Goal: Task Accomplishment & Management: Use online tool/utility

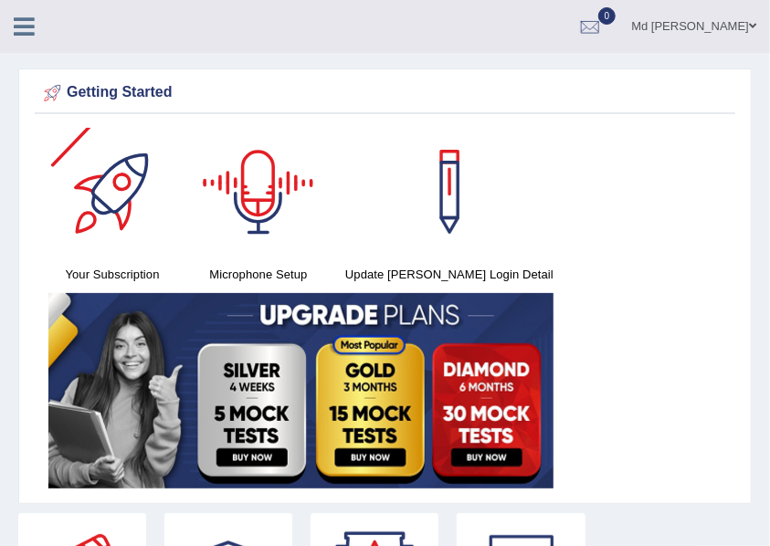
click at [21, 20] on icon at bounding box center [24, 27] width 21 height 24
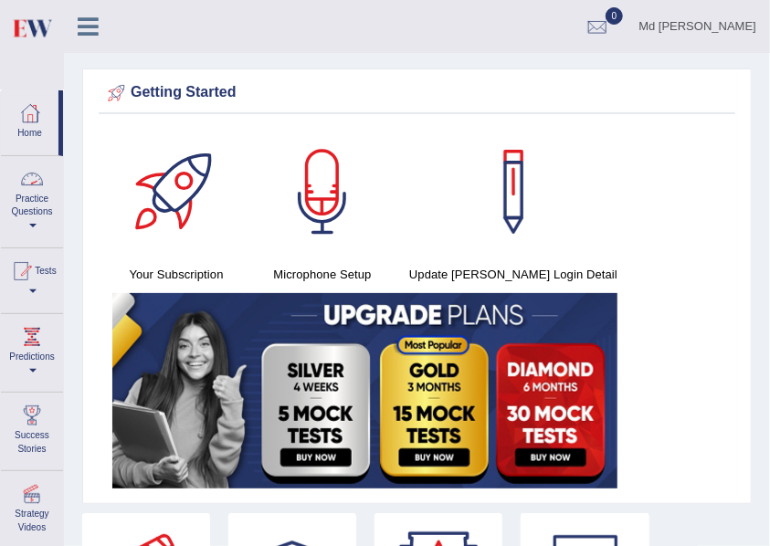
click at [33, 178] on div at bounding box center [31, 178] width 27 height 27
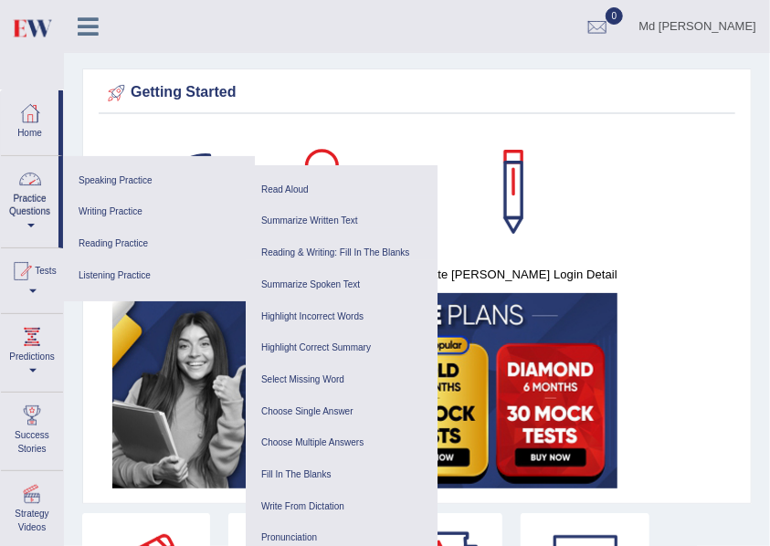
click at [29, 211] on link "Practice Questions" at bounding box center [30, 199] width 58 height 86
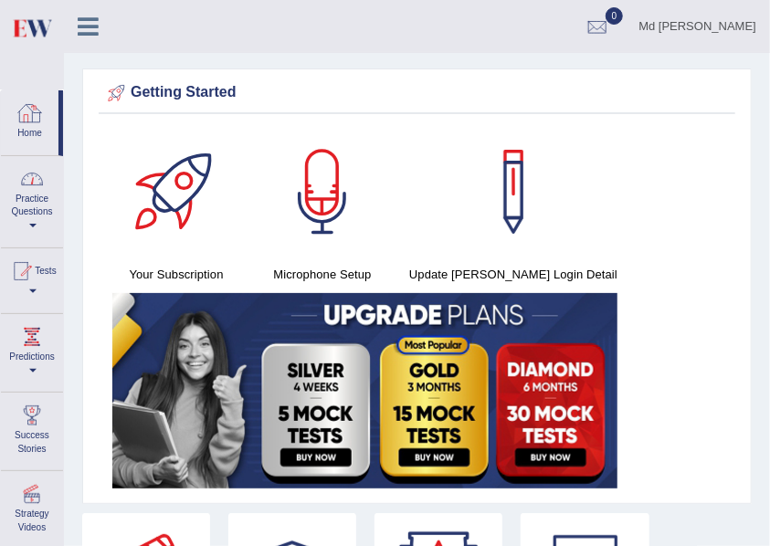
click at [28, 137] on link "Home" at bounding box center [30, 119] width 58 height 59
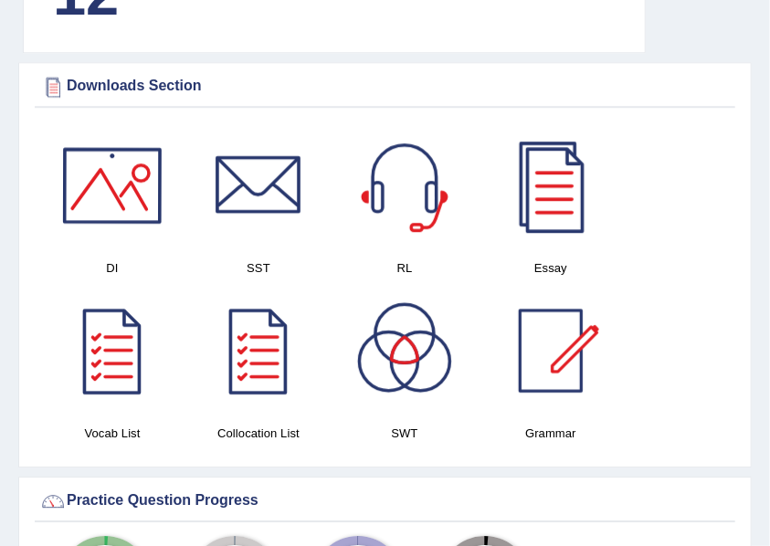
scroll to position [1310, 0]
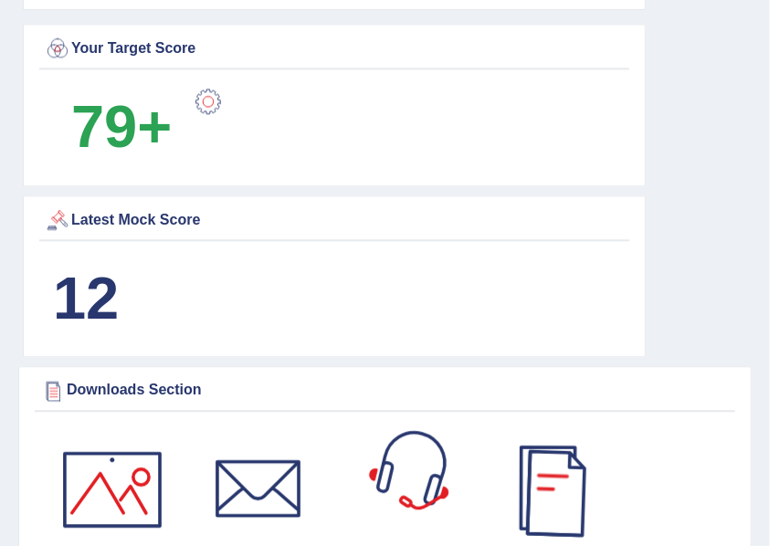
click at [440, 477] on div at bounding box center [405, 489] width 128 height 128
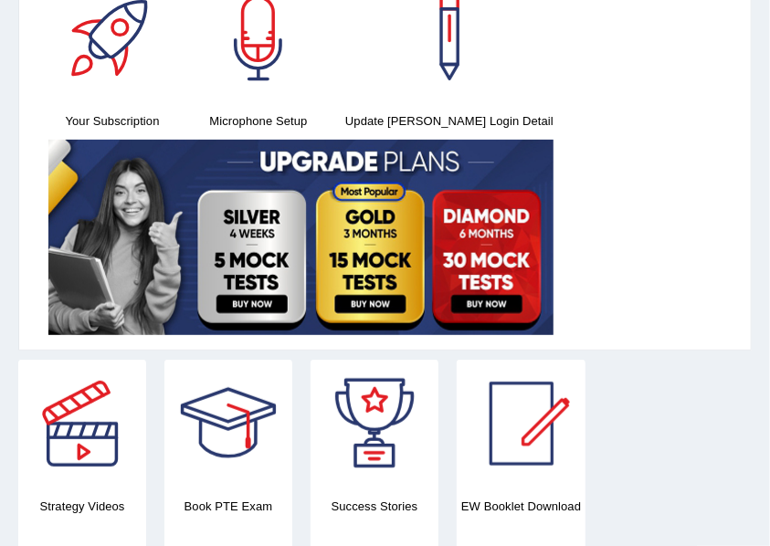
scroll to position [0, 0]
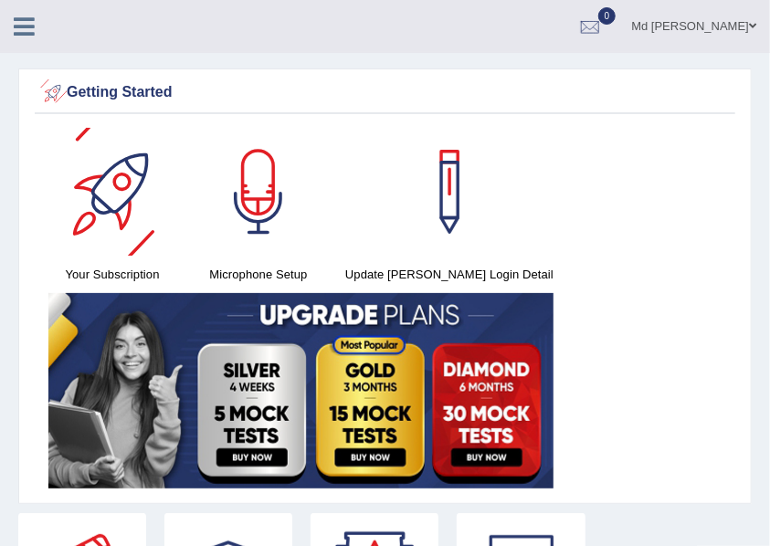
click at [22, 30] on icon at bounding box center [24, 27] width 21 height 24
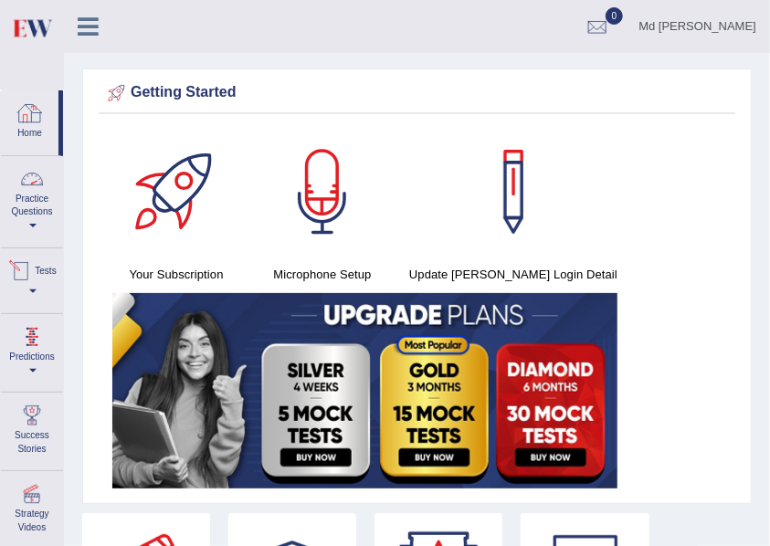
click at [39, 130] on link "Home" at bounding box center [30, 119] width 58 height 59
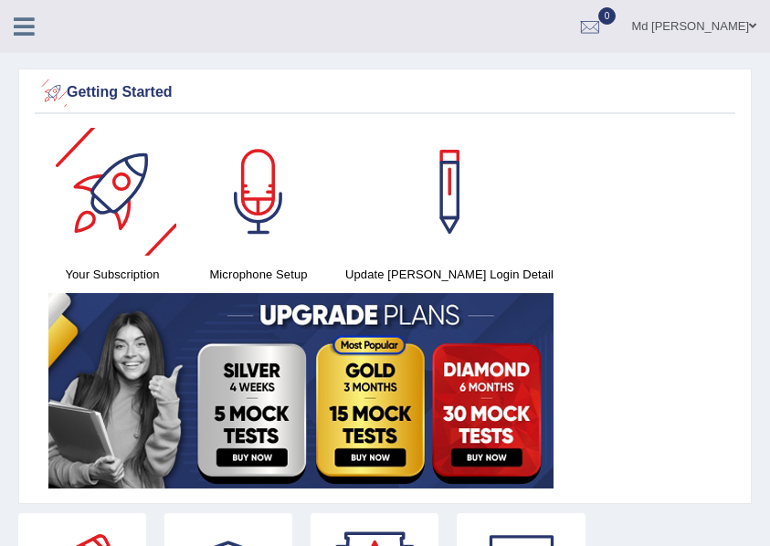
click at [31, 42] on div "Md [PERSON_NAME] Toggle navigation Username: NurulH Access Type: Online Subscri…" at bounding box center [385, 26] width 770 height 53
click at [29, 31] on icon at bounding box center [24, 27] width 21 height 24
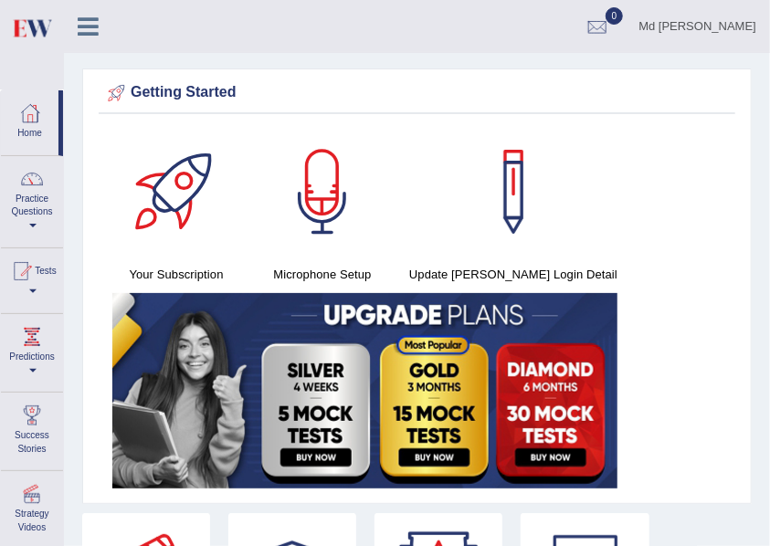
click at [37, 227] on link "Practice Questions" at bounding box center [32, 199] width 62 height 86
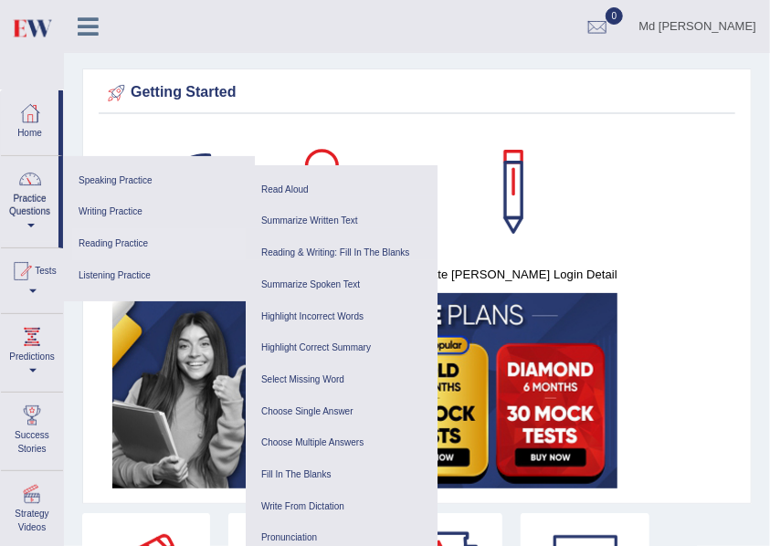
click at [138, 245] on link "Reading Practice" at bounding box center [158, 244] width 173 height 32
click at [139, 246] on link "Reading Practice" at bounding box center [158, 244] width 173 height 32
click at [133, 245] on link "Reading Practice" at bounding box center [158, 244] width 173 height 32
click at [301, 257] on link "Reading & Writing: Fill In The Blanks" at bounding box center [341, 253] width 173 height 32
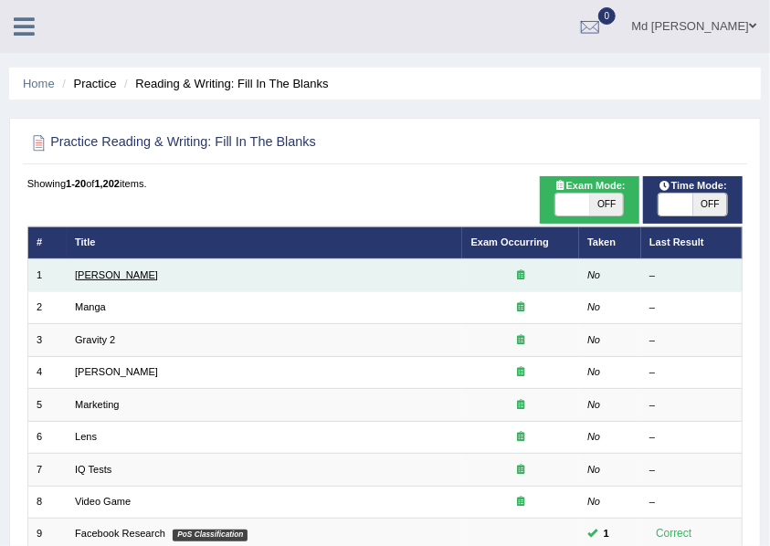
click at [104, 279] on link "Kennedy" at bounding box center [116, 274] width 83 height 11
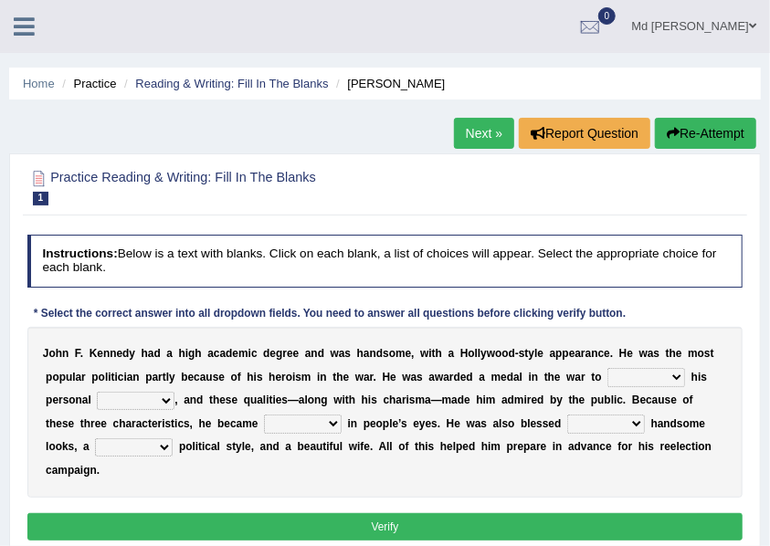
click at [626, 382] on select "prove show evidence upthrow" at bounding box center [646, 377] width 78 height 18
select select "show"
click at [607, 368] on select "prove show evidence upthrow" at bounding box center [646, 377] width 78 height 18
click at [168, 407] on select "passion courage charm liking" at bounding box center [136, 401] width 78 height 18
click at [670, 381] on select "prove show evidence upthrow" at bounding box center [646, 377] width 78 height 18
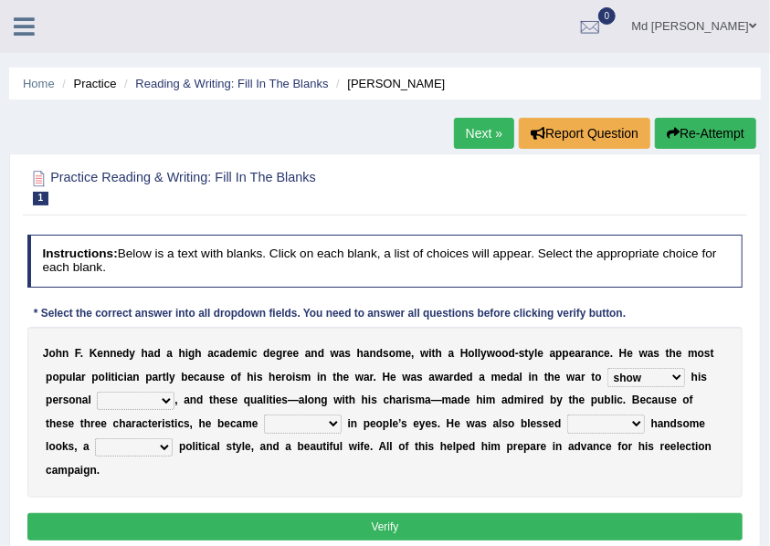
click at [670, 381] on select "prove show evidence upthrow" at bounding box center [646, 377] width 78 height 18
click at [157, 400] on select "passion courage charm liking" at bounding box center [136, 401] width 78 height 18
click at [97, 392] on select "passion courage charm liking" at bounding box center [136, 401] width 78 height 18
click at [625, 380] on select "prove show evidence upthrow" at bounding box center [646, 377] width 78 height 18
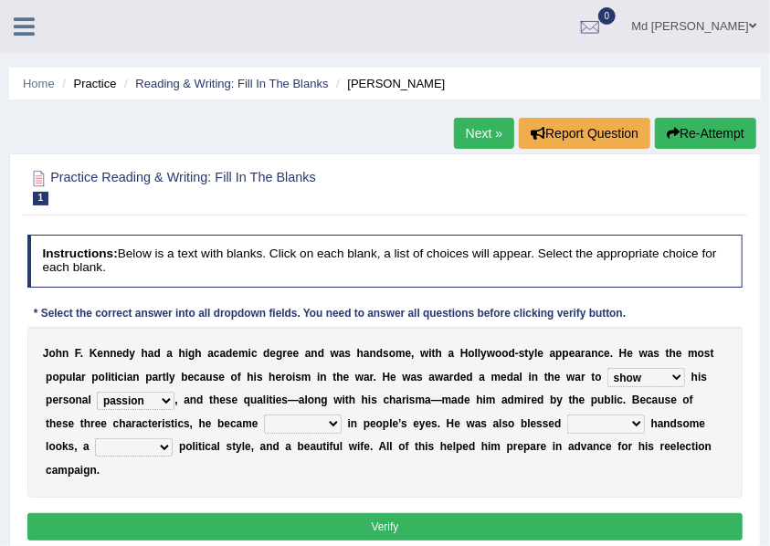
click at [625, 380] on select "prove show evidence upthrow" at bounding box center [646, 377] width 78 height 18
click at [141, 404] on select "passion courage charm liking" at bounding box center [136, 401] width 78 height 18
select select "charm"
click at [97, 392] on select "passion courage charm liking" at bounding box center [136, 401] width 78 height 18
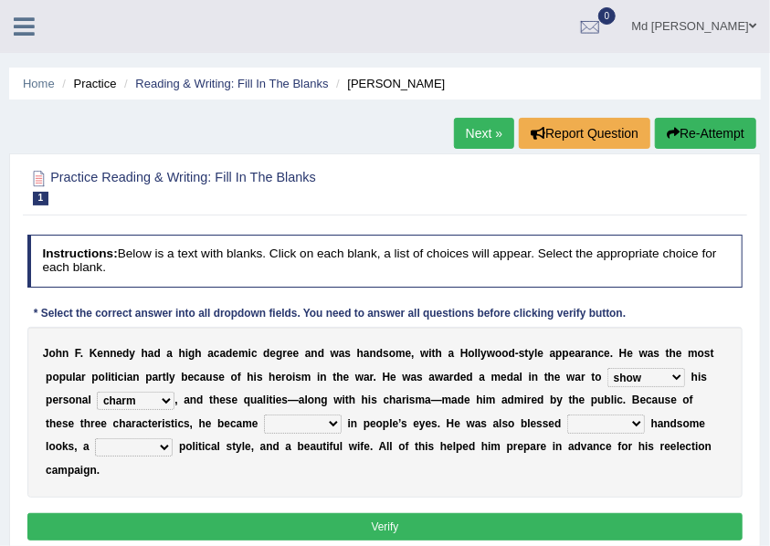
click at [637, 385] on select "prove show evidence upthrow" at bounding box center [646, 377] width 78 height 18
click at [285, 426] on select "iconic ironic identical impotent" at bounding box center [303, 423] width 78 height 18
select select "iconic"
click at [264, 414] on select "iconic ironic identical impotent" at bounding box center [303, 423] width 78 height 18
click at [576, 421] on select "with in upon to" at bounding box center [606, 423] width 78 height 18
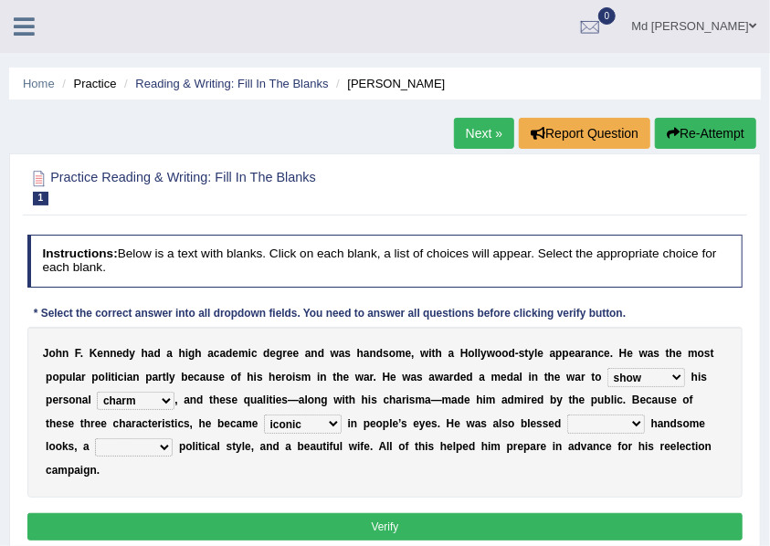
select select "with"
click at [567, 414] on select "with in upon to" at bounding box center [606, 423] width 78 height 18
click at [95, 454] on select "mending mends mended mend" at bounding box center [134, 447] width 78 height 18
select select "mending"
click at [95, 438] on select "mending mends mended mend" at bounding box center [134, 447] width 78 height 18
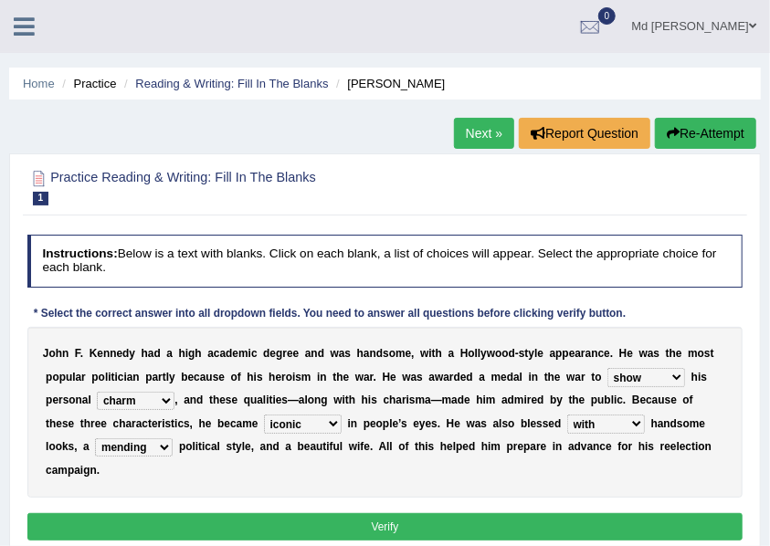
click at [172, 519] on div "Instructions: Below is a text with blanks. Click on each blank, a list of choic…" at bounding box center [384, 389] width 723 height 325
click at [175, 513] on button "Verify" at bounding box center [385, 526] width 716 height 26
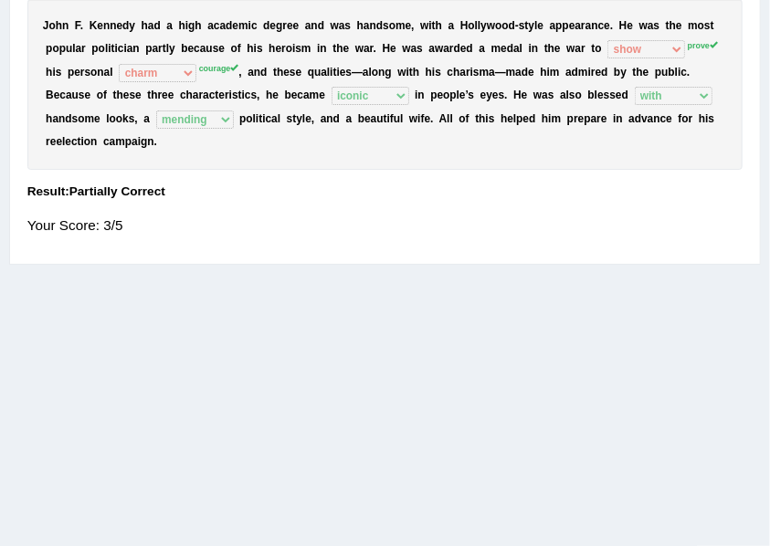
scroll to position [60, 0]
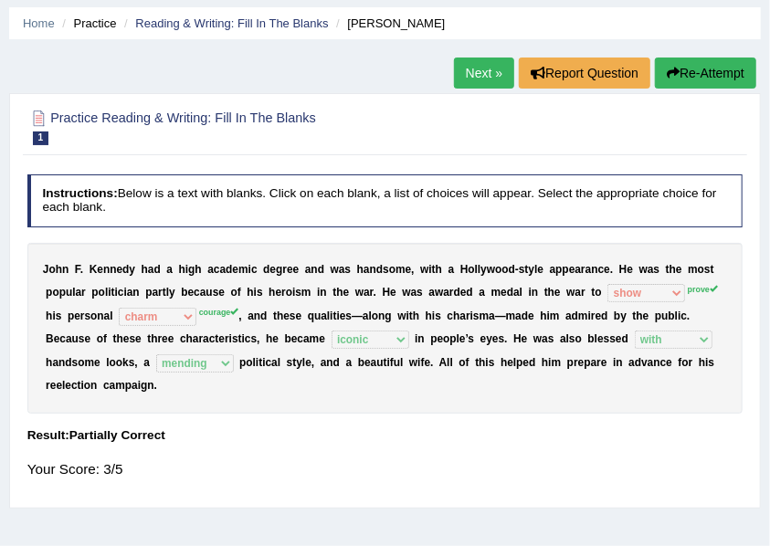
click at [683, 77] on button "Re-Attempt" at bounding box center [705, 73] width 101 height 31
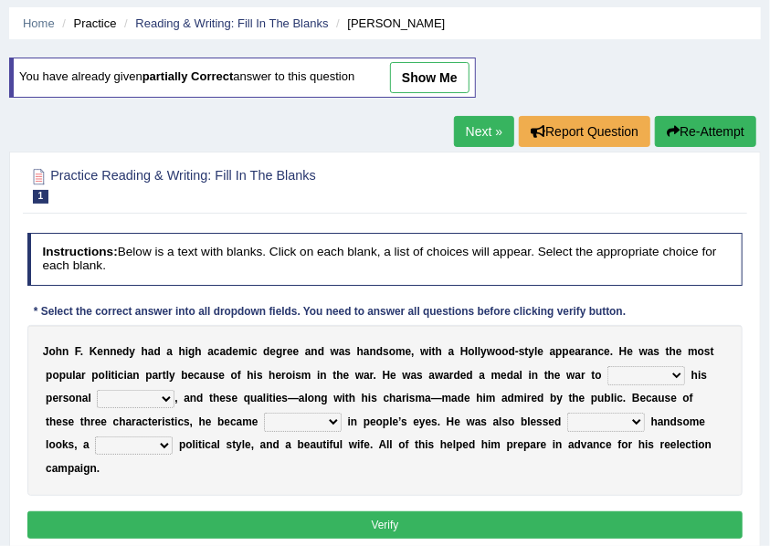
scroll to position [60, 0]
click at [637, 372] on select "prove show evidence upthrow" at bounding box center [646, 375] width 78 height 18
select select "prove"
click at [607, 366] on select "prove show evidence upthrow" at bounding box center [646, 375] width 78 height 18
click at [170, 401] on select "passion courage charm liking" at bounding box center [136, 399] width 78 height 18
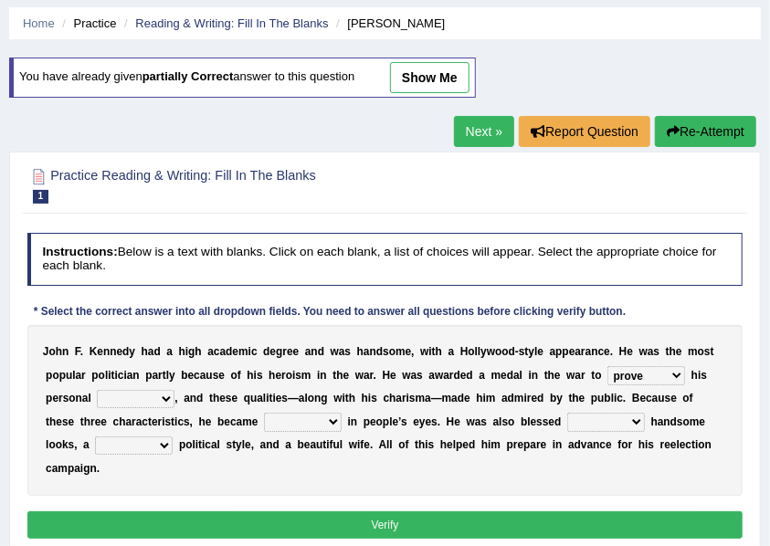
select select "courage"
click at [97, 390] on select "passion courage charm liking" at bounding box center [136, 399] width 78 height 18
click at [264, 414] on select "iconic ironic identical impotent" at bounding box center [303, 422] width 78 height 18
select select "iconic"
click at [264, 413] on select "iconic ironic identical impotent" at bounding box center [303, 422] width 78 height 18
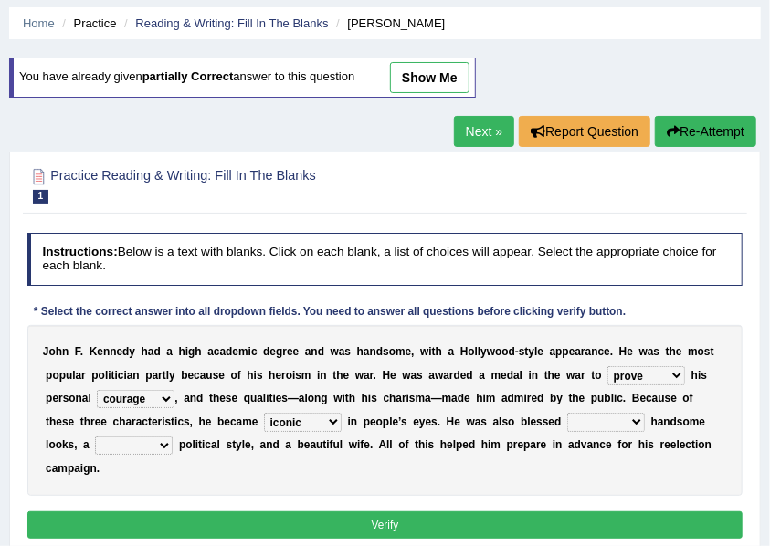
click at [567, 416] on select "with in upon to" at bounding box center [606, 422] width 78 height 18
select select "with"
click at [567, 413] on select "with in upon to" at bounding box center [606, 422] width 78 height 18
click at [95, 449] on select "mending mends mended mend" at bounding box center [134, 445] width 78 height 18
select select "mending"
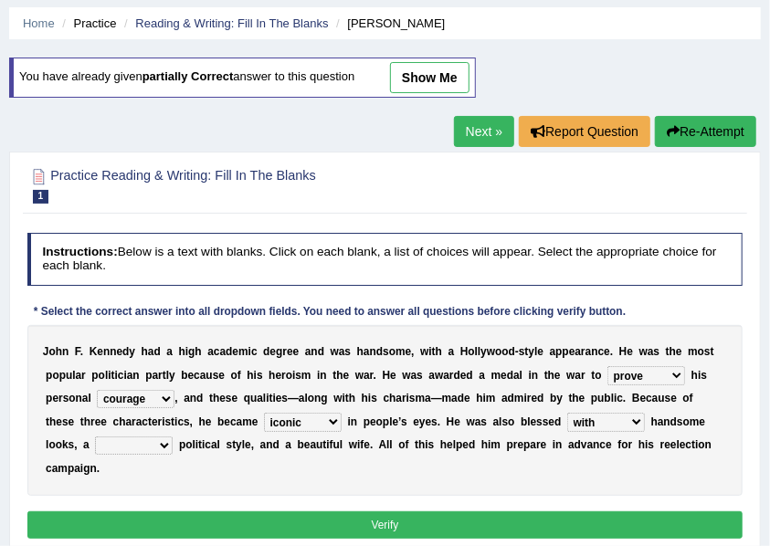
click at [95, 436] on select "mending mends mended mend" at bounding box center [134, 445] width 78 height 18
click at [182, 511] on button "Verify" at bounding box center [385, 524] width 716 height 26
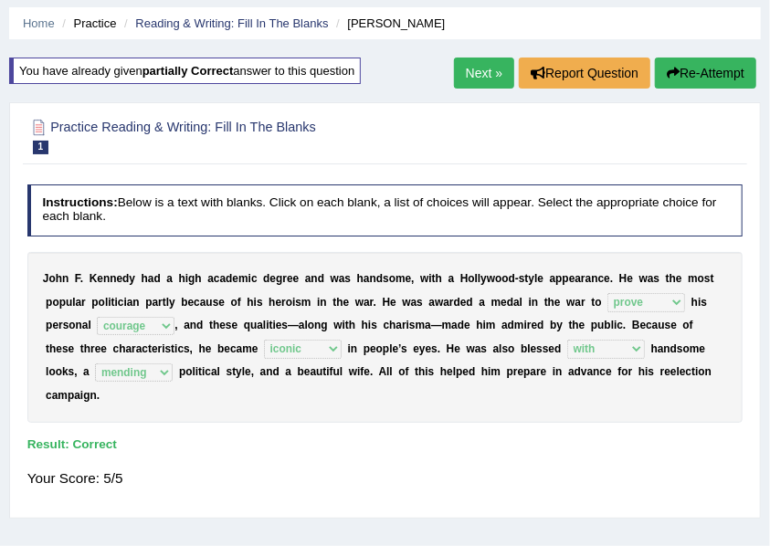
scroll to position [0, 0]
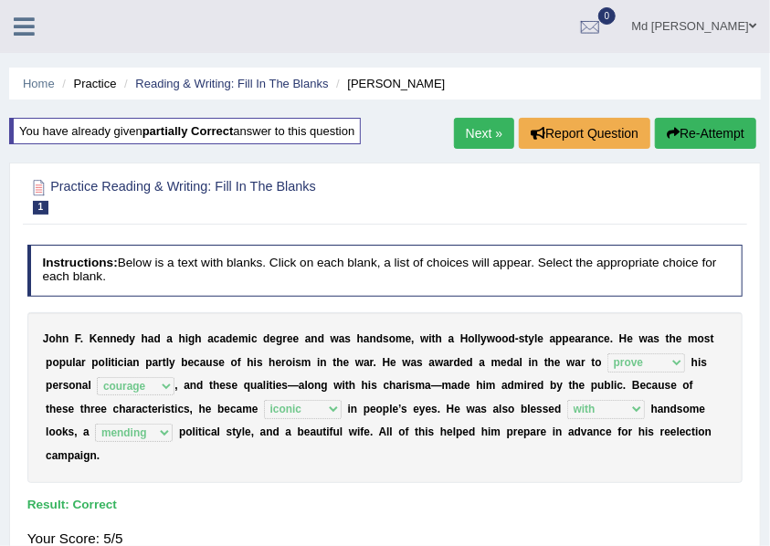
click at [492, 135] on link "Next »" at bounding box center [484, 133] width 60 height 31
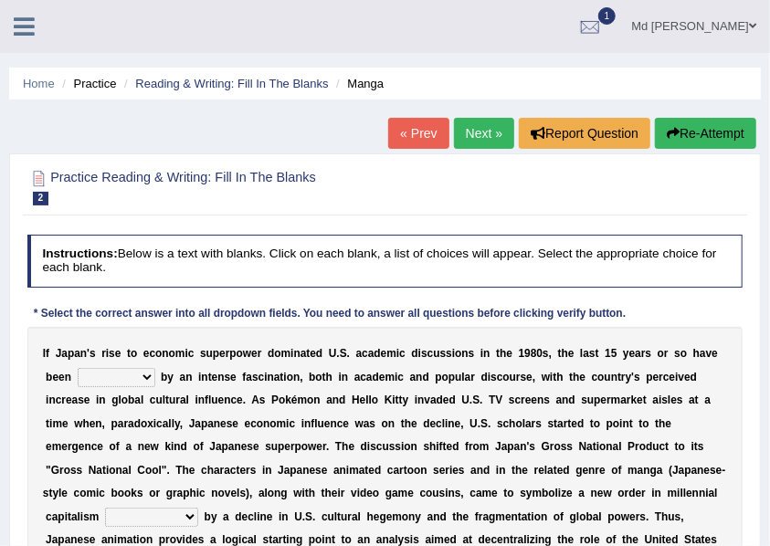
scroll to position [183, 0]
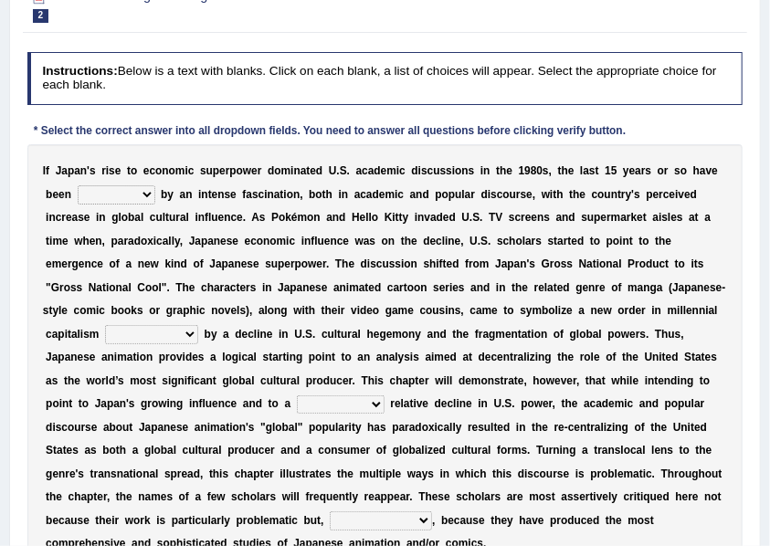
click at [119, 186] on select "marked dedicated made inspired" at bounding box center [117, 194] width 78 height 18
click at [133, 183] on div "I f J a p a n ' s r i s e t o e c o n o m i c s u p e r p o w e r d o m i n a t…" at bounding box center [385, 357] width 716 height 427
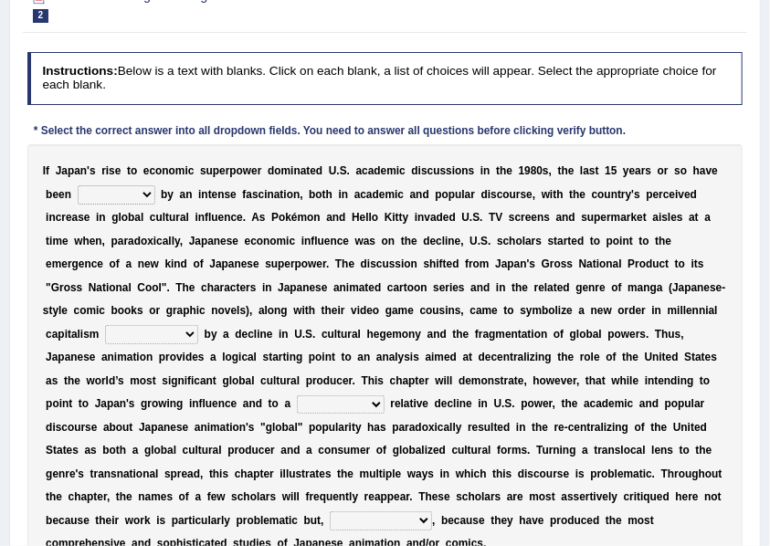
drag, startPoint x: 133, startPoint y: 183, endPoint x: 133, endPoint y: 195, distance: 12.8
click at [133, 188] on div "I f J a p a n ' s r i s e t o e c o n o m i c s u p e r p o w e r d o m i n a t…" at bounding box center [385, 357] width 716 height 427
click at [133, 195] on select "marked dedicated made inspired" at bounding box center [117, 194] width 78 height 18
select select "inspired"
click at [78, 185] on select "marked dedicated made inspired" at bounding box center [117, 194] width 78 height 18
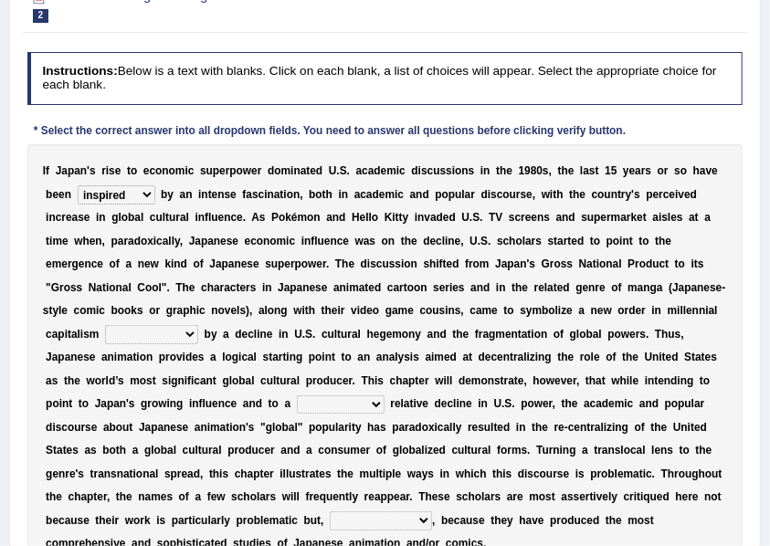
scroll to position [365, 0]
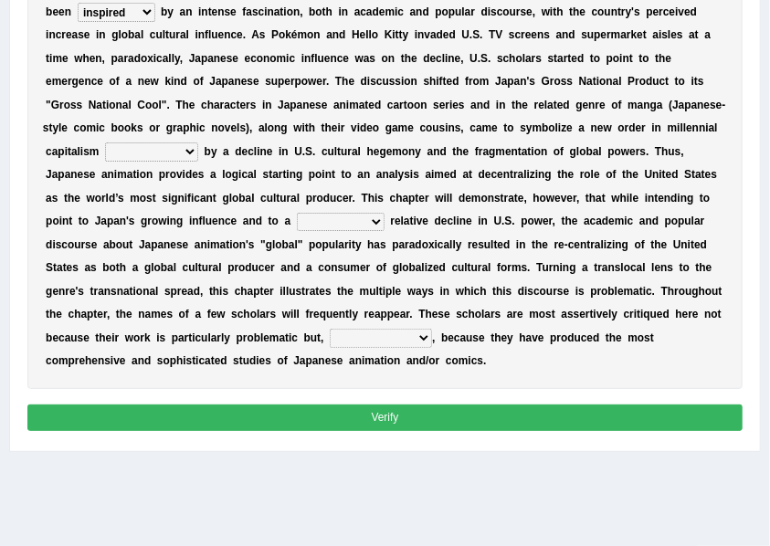
click at [323, 421] on button "Verify" at bounding box center [385, 417] width 716 height 26
click at [261, 409] on button "Verify" at bounding box center [385, 417] width 716 height 26
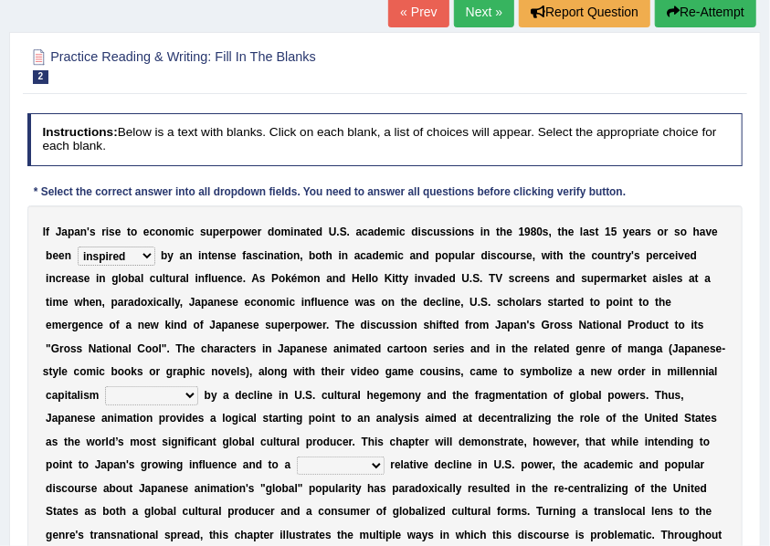
click at [183, 392] on select "pocessed characterized opposed tangled" at bounding box center [151, 395] width 93 height 18
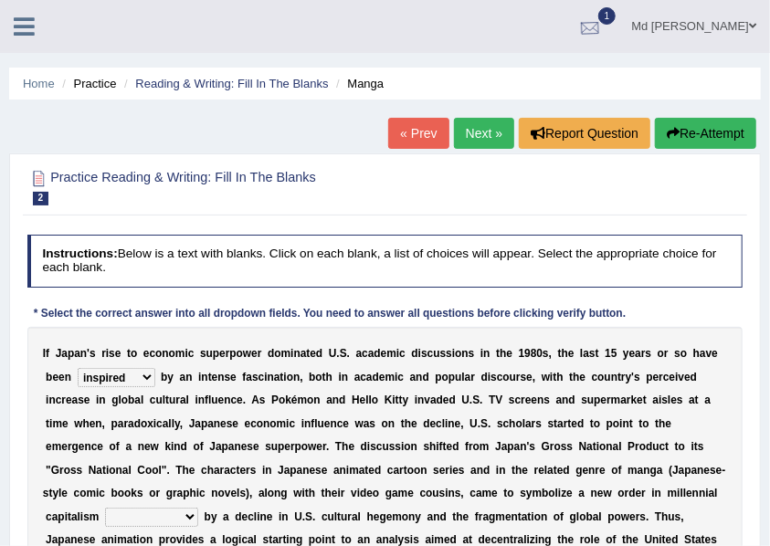
click at [603, 24] on div at bounding box center [589, 27] width 27 height 27
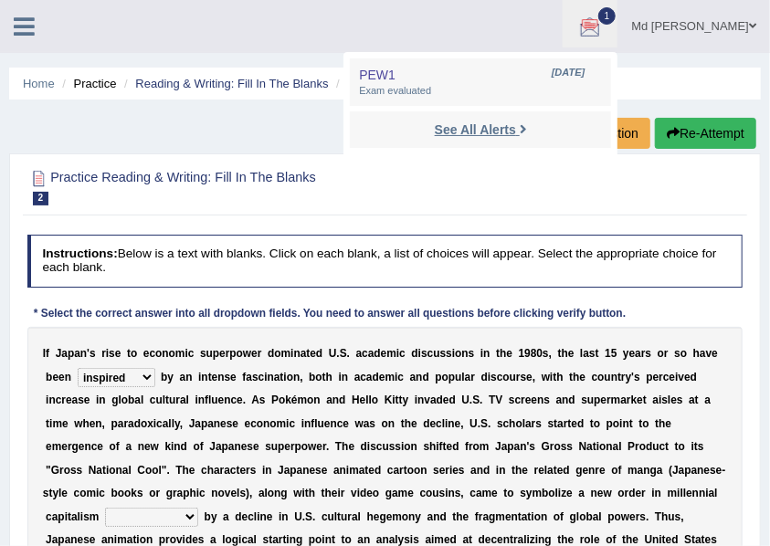
click at [531, 128] on link "See All Alerts" at bounding box center [480, 130] width 101 height 20
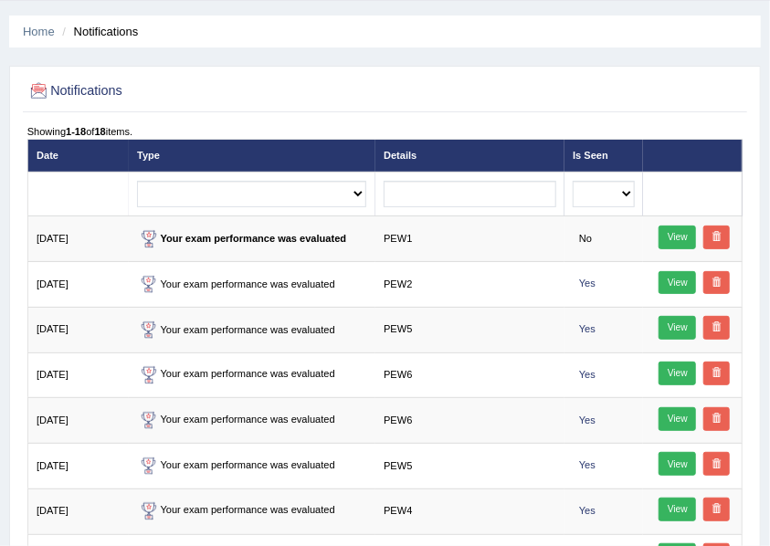
scroll to position [53, 0]
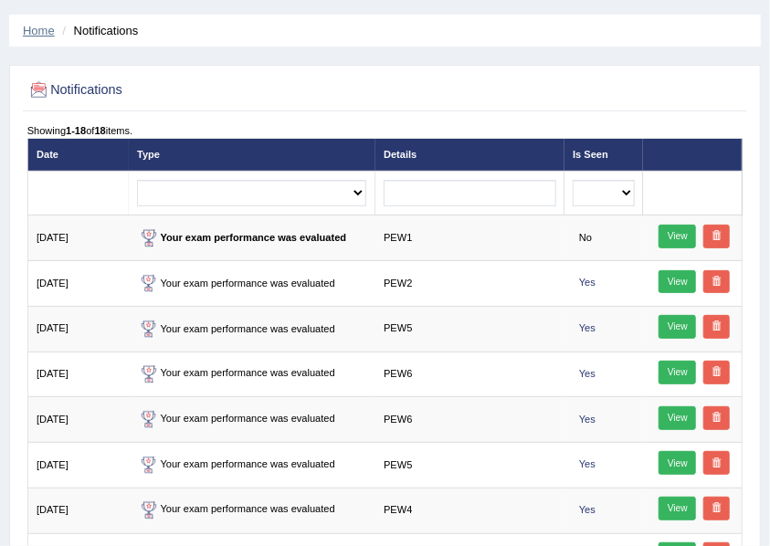
click at [49, 30] on link "Home" at bounding box center [39, 31] width 32 height 14
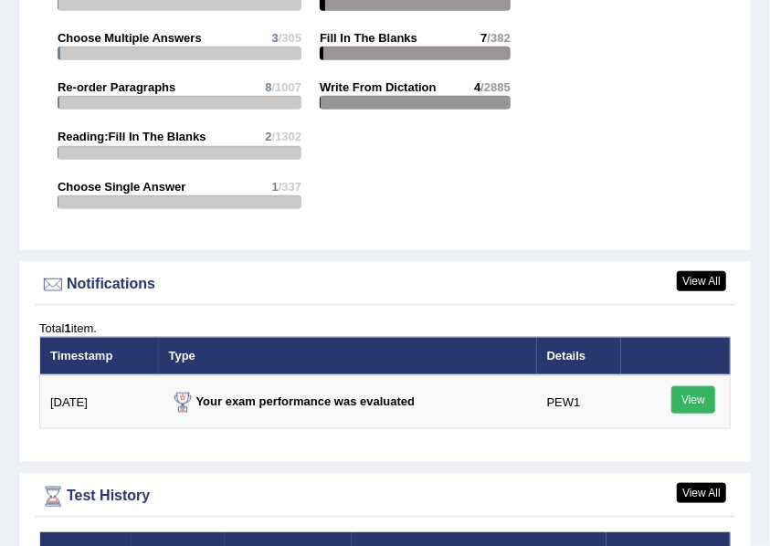
scroll to position [3025, 0]
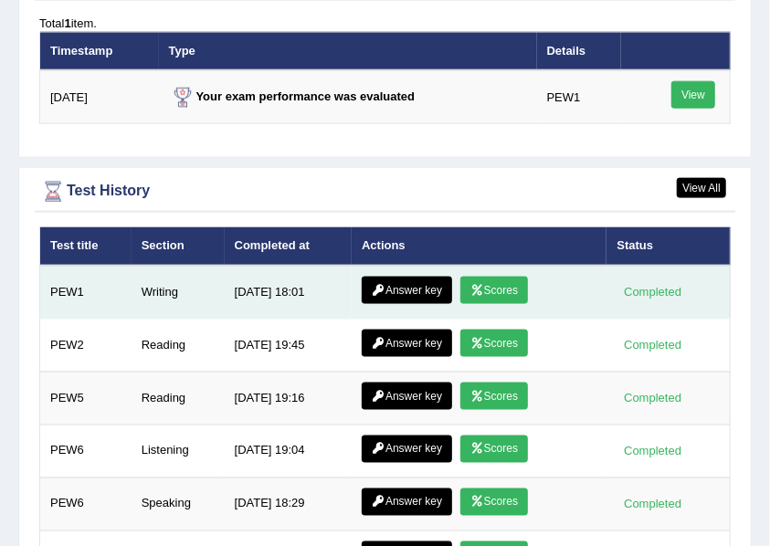
click at [391, 283] on link "Answer key" at bounding box center [406, 290] width 90 height 27
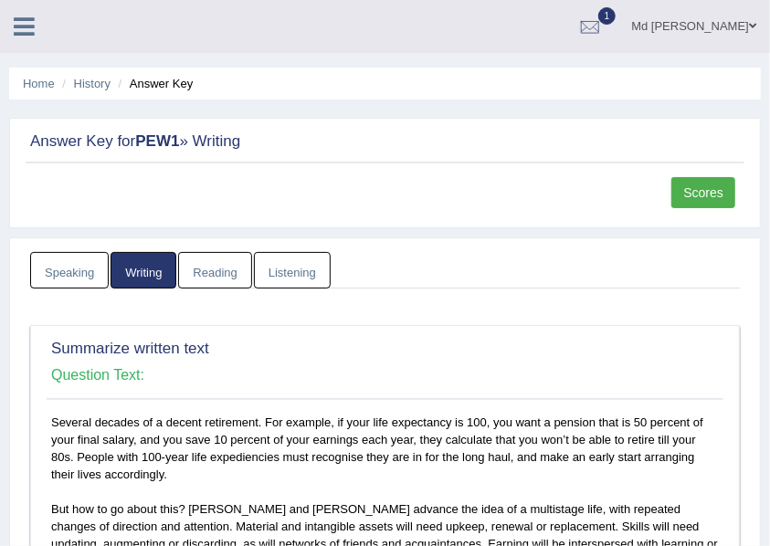
click at [692, 204] on link "Scores" at bounding box center [703, 192] width 64 height 31
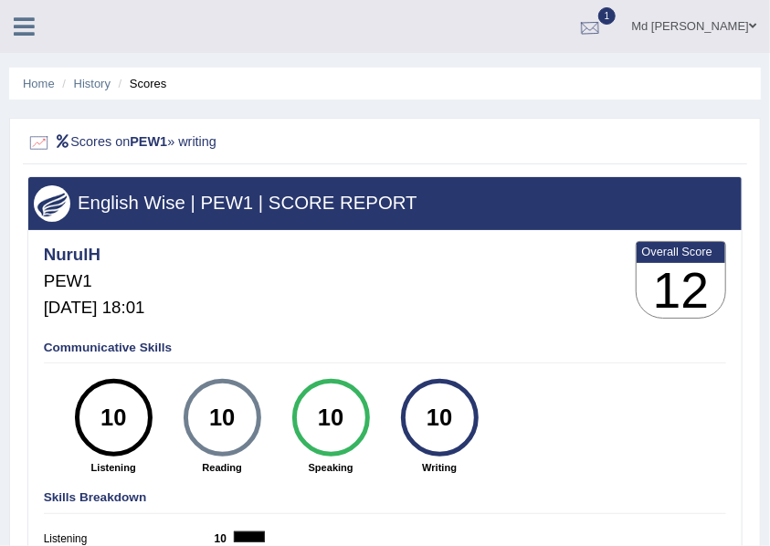
click at [603, 23] on div at bounding box center [589, 27] width 27 height 27
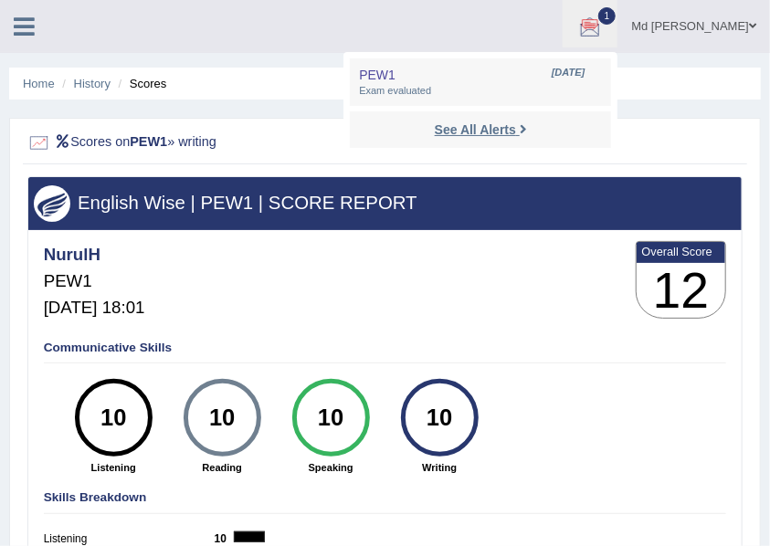
click at [516, 128] on strong "See All Alerts" at bounding box center [475, 129] width 81 height 15
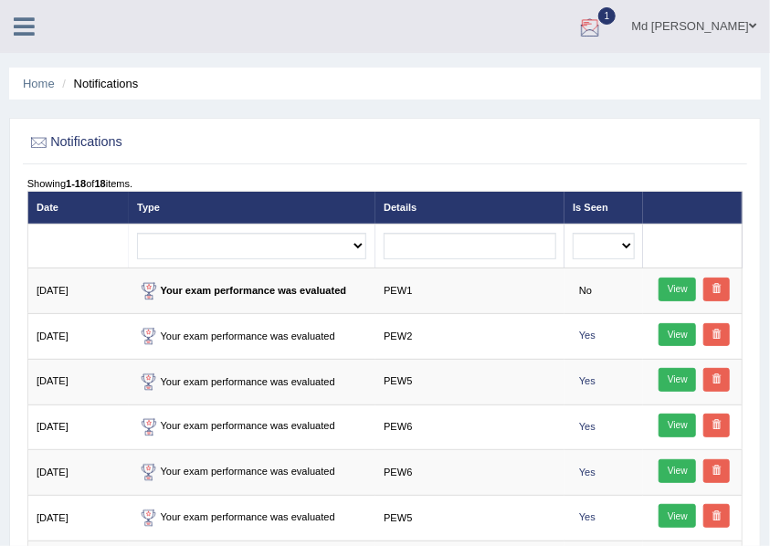
click at [603, 27] on div at bounding box center [589, 27] width 27 height 27
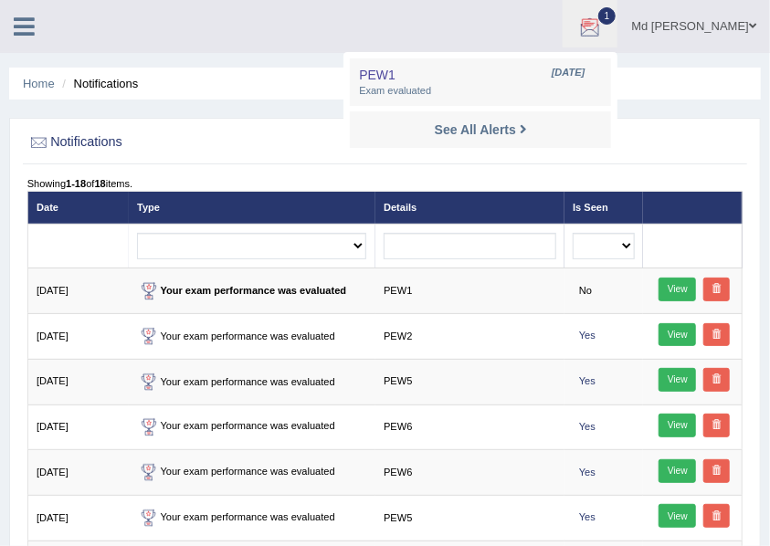
click at [686, 68] on ul "Home Notifications" at bounding box center [384, 84] width 751 height 32
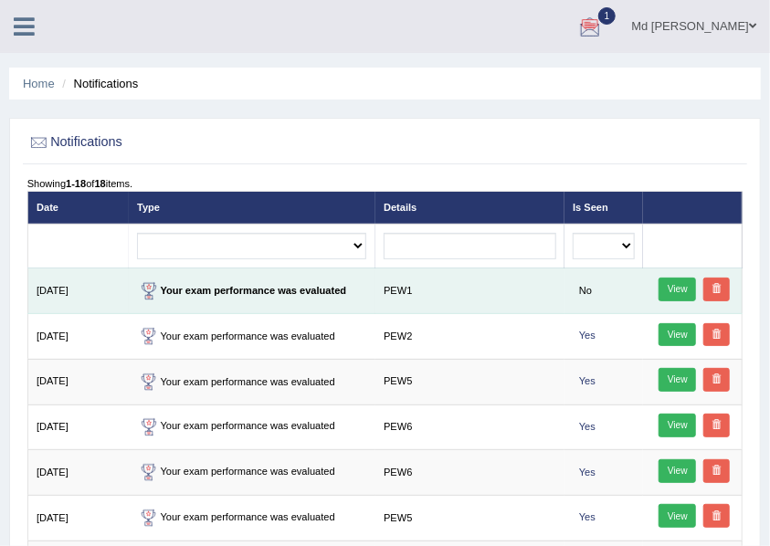
click at [685, 287] on link "View" at bounding box center [676, 290] width 37 height 24
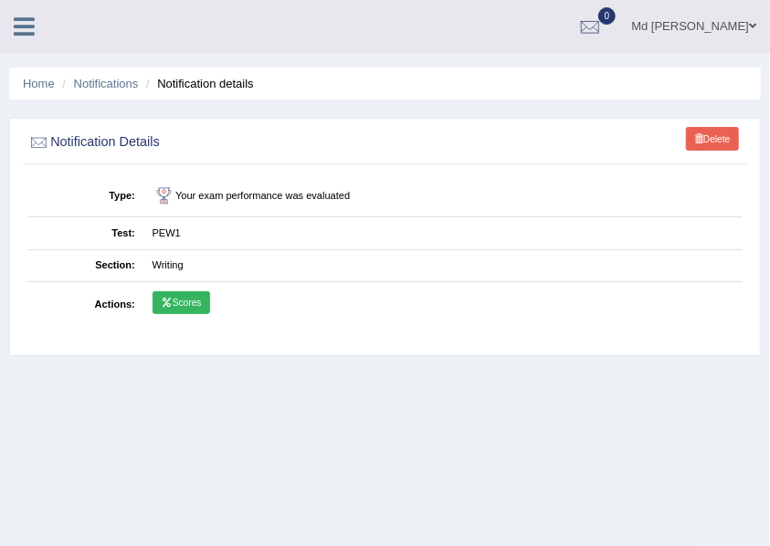
click at [176, 308] on link "Scores" at bounding box center [181, 303] width 58 height 24
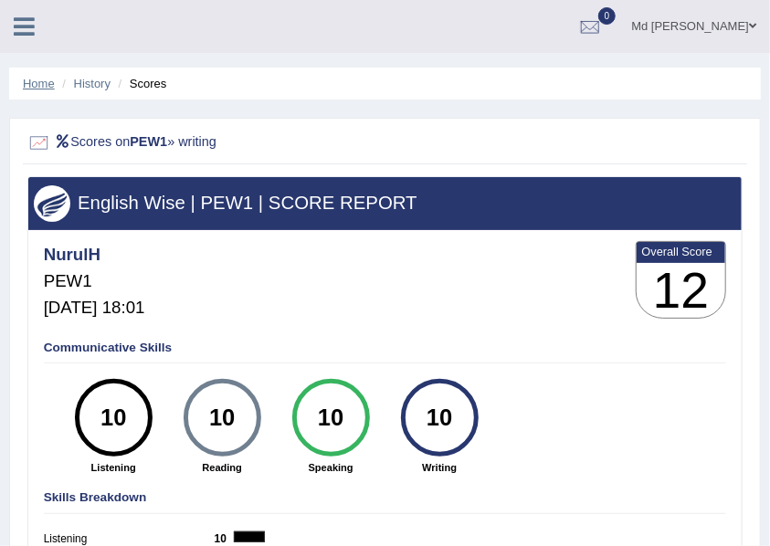
click at [39, 84] on link "Home" at bounding box center [39, 84] width 32 height 14
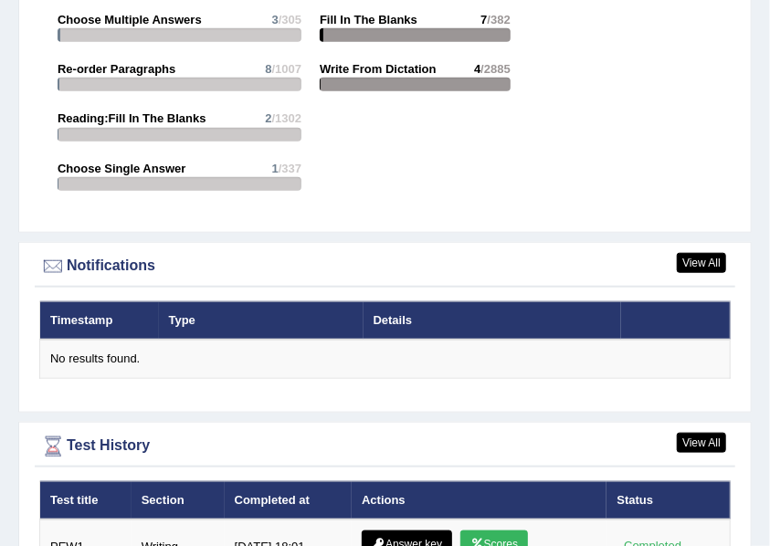
scroll to position [3164, 0]
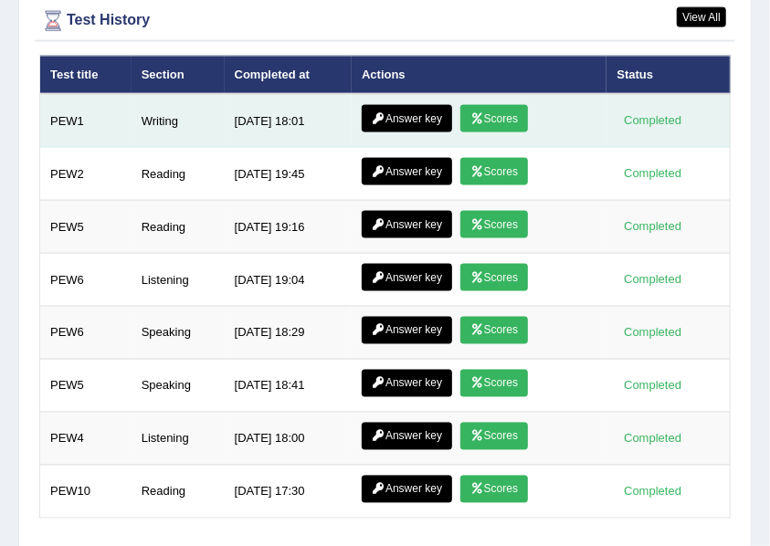
click at [410, 105] on link "Answer key" at bounding box center [406, 118] width 90 height 27
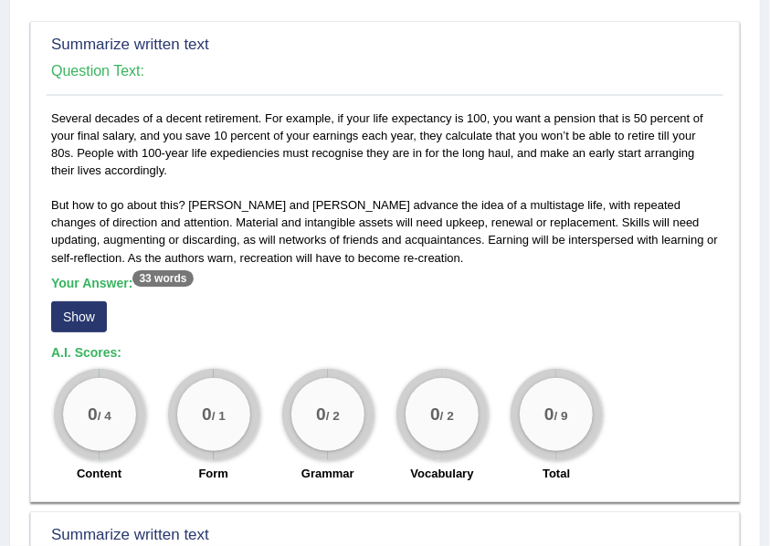
click at [89, 305] on button "Show" at bounding box center [79, 316] width 56 height 31
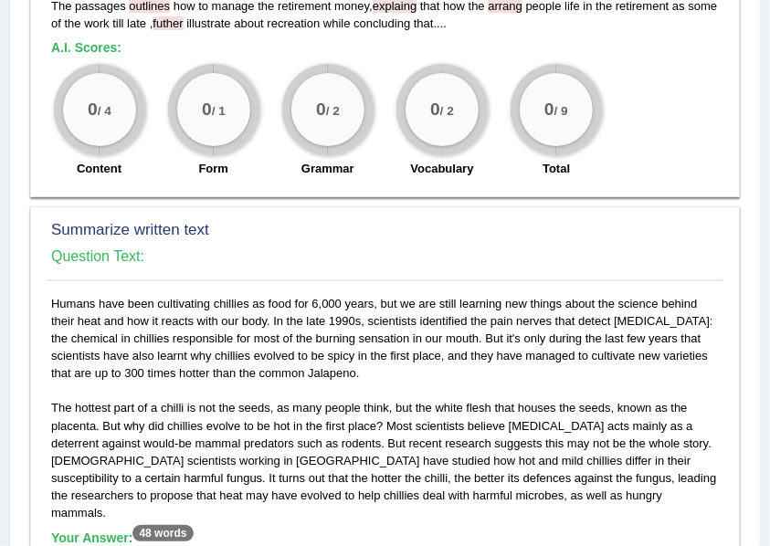
scroll to position [852, 0]
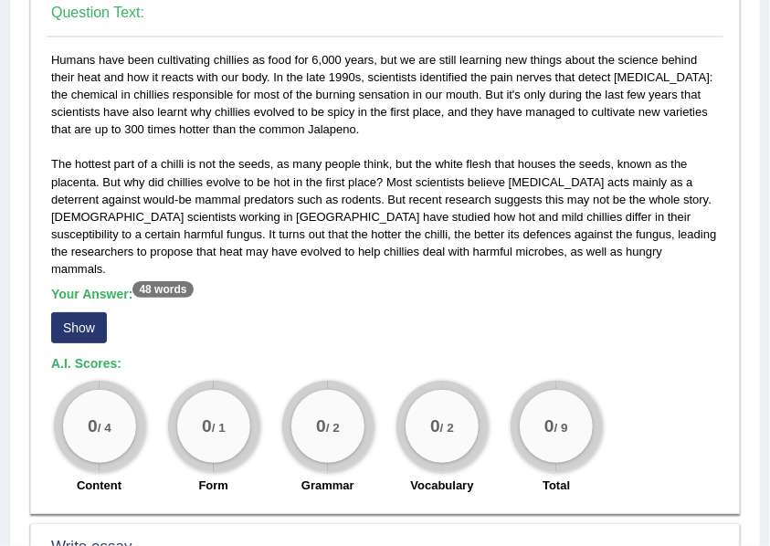
click at [81, 312] on button "Show" at bounding box center [79, 327] width 56 height 31
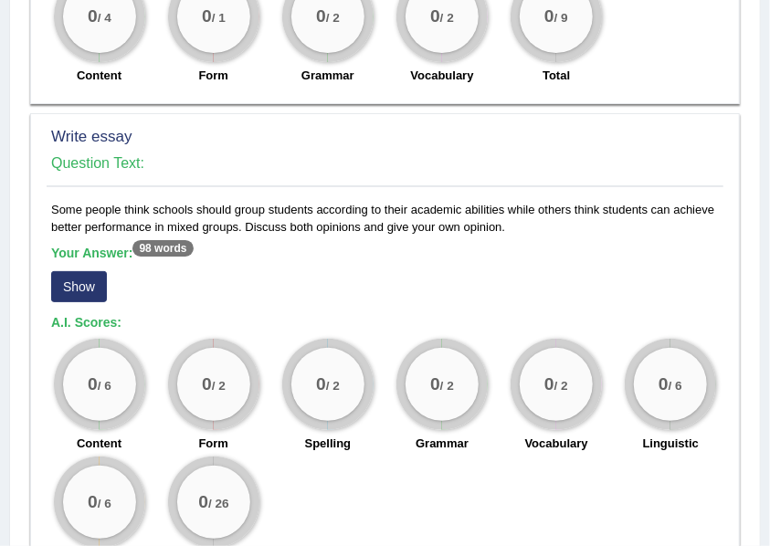
scroll to position [1393, 0]
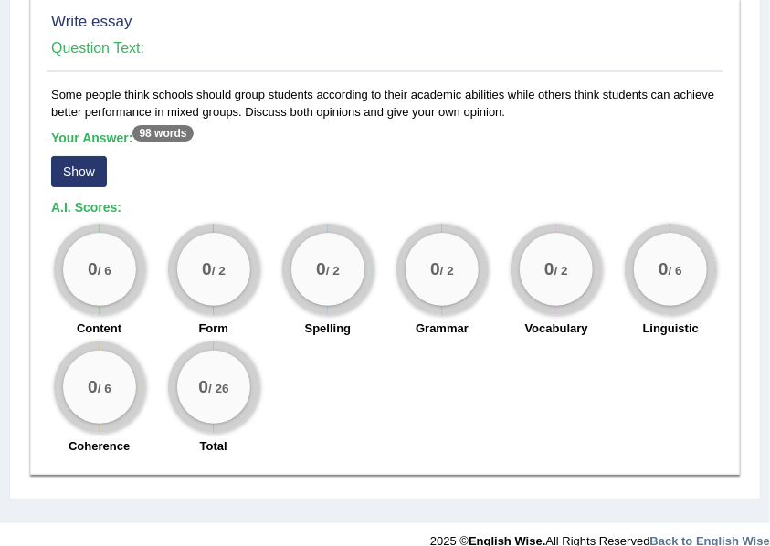
click at [97, 156] on button "Show" at bounding box center [79, 171] width 56 height 31
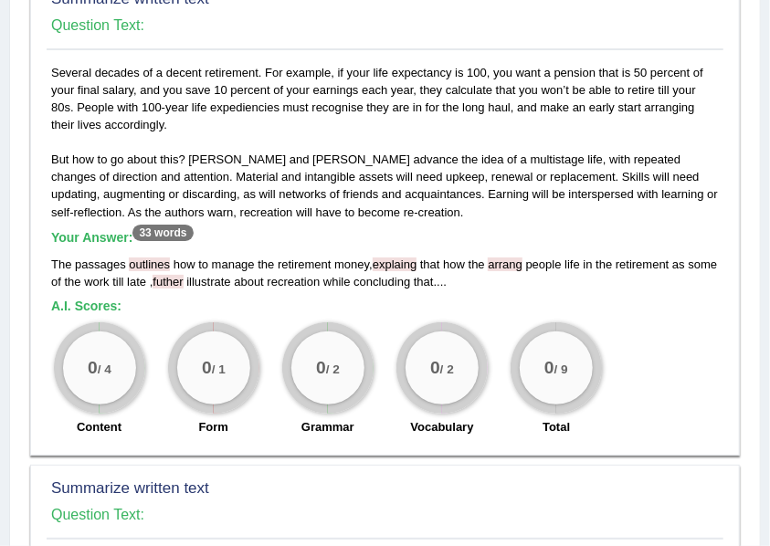
scroll to position [0, 0]
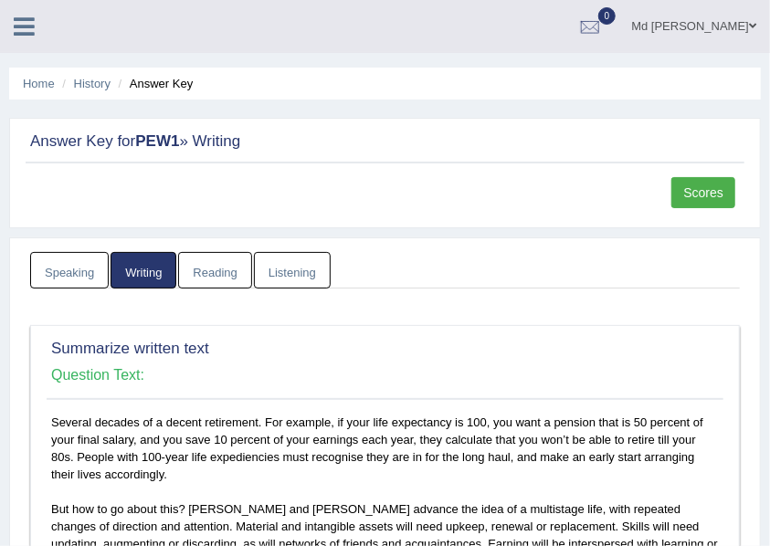
click at [28, 32] on icon at bounding box center [24, 27] width 21 height 24
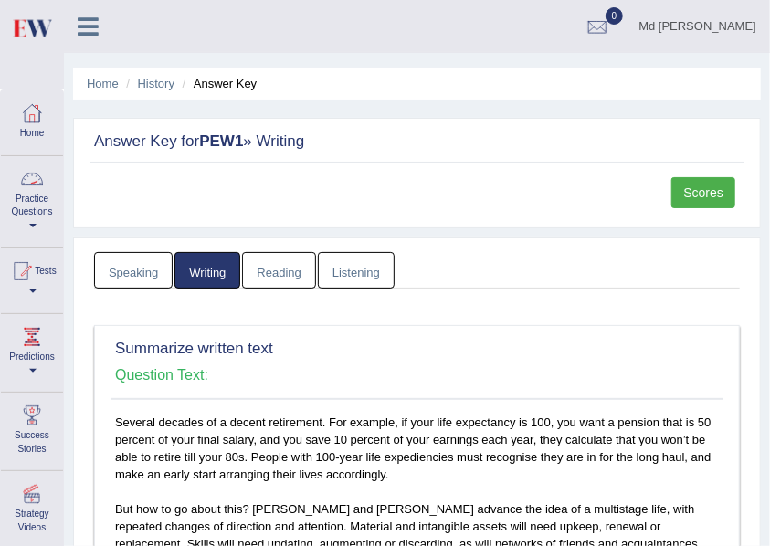
click at [35, 190] on div at bounding box center [31, 178] width 27 height 27
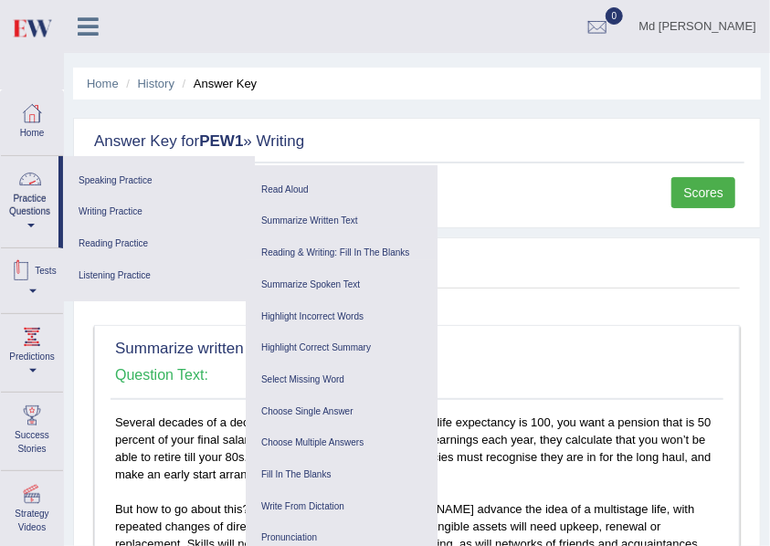
click at [28, 278] on div at bounding box center [20, 270] width 27 height 27
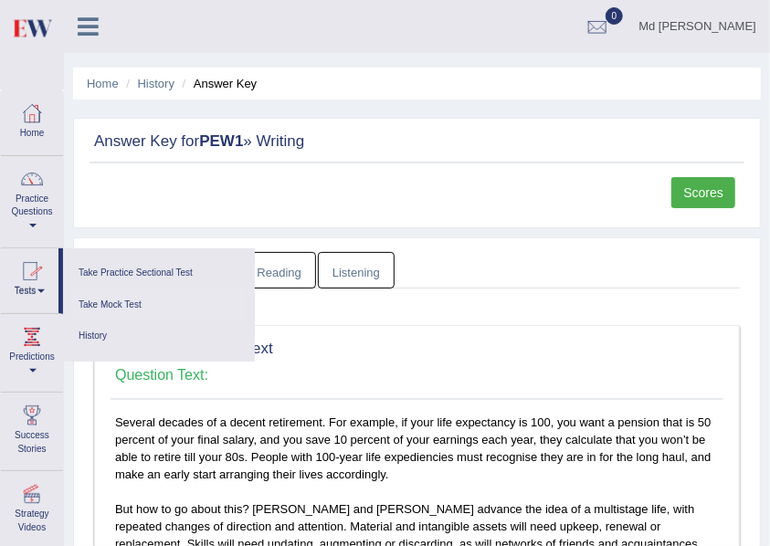
click at [133, 302] on link "Take Mock Test" at bounding box center [158, 305] width 173 height 32
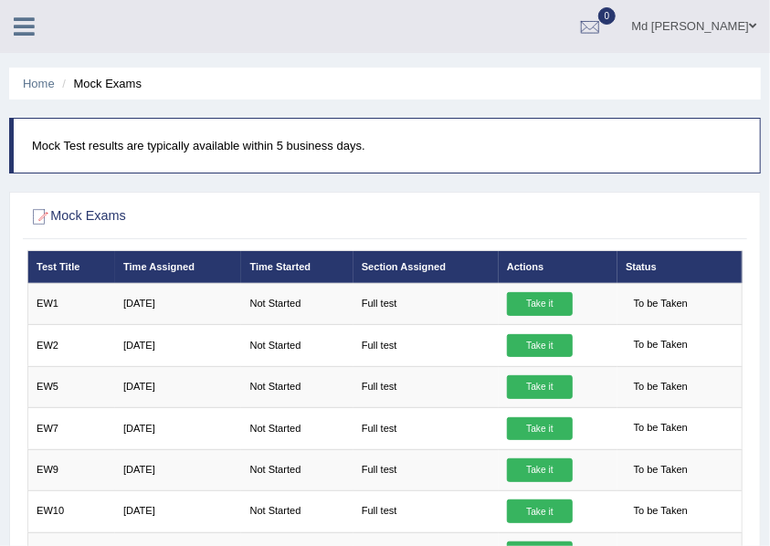
click at [29, 26] on icon at bounding box center [24, 27] width 21 height 24
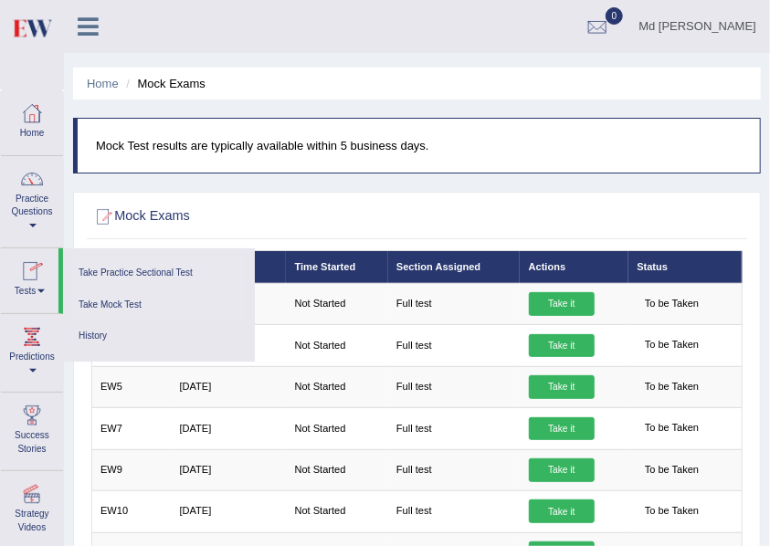
click at [137, 274] on link "Take Practice Sectional Test" at bounding box center [158, 273] width 173 height 32
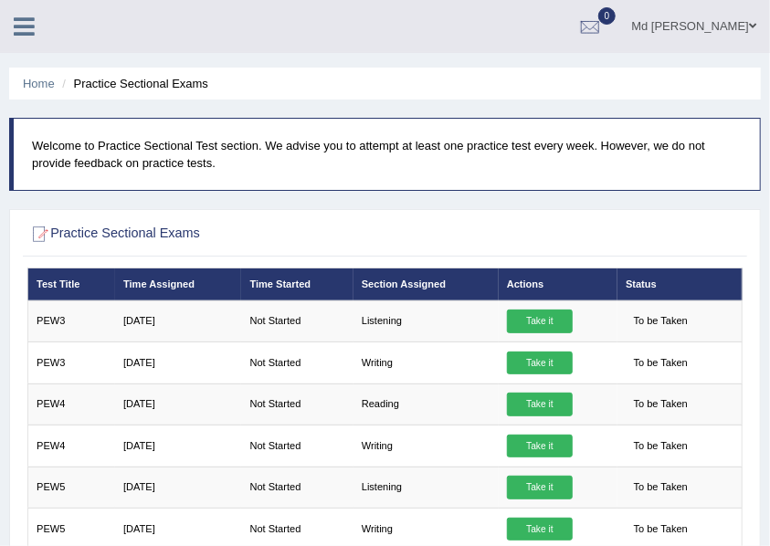
click at [47, 95] on ul "Home Practice Sectional Exams" at bounding box center [384, 84] width 751 height 32
click at [47, 87] on link "Home" at bounding box center [39, 84] width 32 height 14
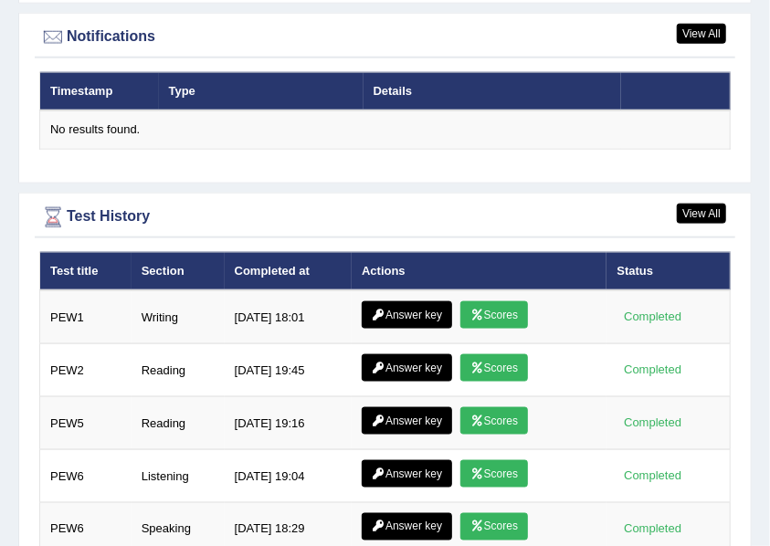
scroll to position [2907, 0]
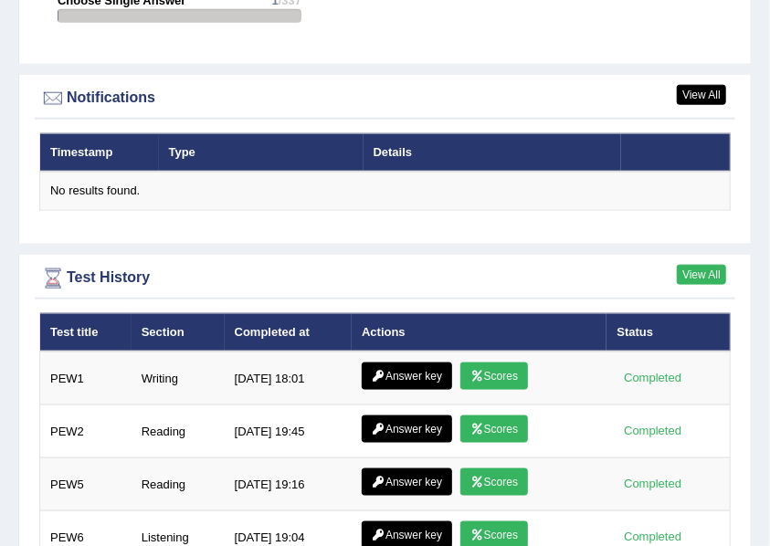
click at [704, 265] on link "View All" at bounding box center [700, 275] width 49 height 20
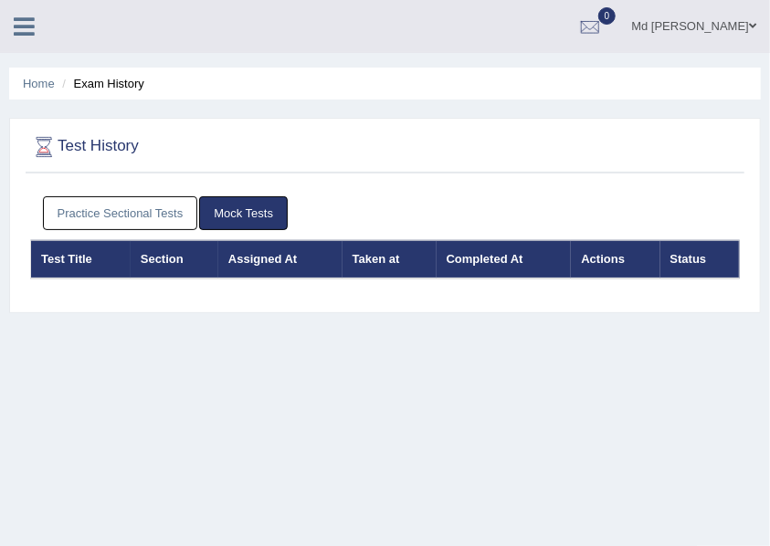
click at [63, 261] on th "Test Title" at bounding box center [81, 259] width 100 height 38
click at [68, 256] on th "Test Title" at bounding box center [81, 259] width 100 height 38
click at [159, 253] on th "Section" at bounding box center [175, 259] width 88 height 38
click at [170, 223] on link "Practice Sectional Tests" at bounding box center [120, 213] width 155 height 34
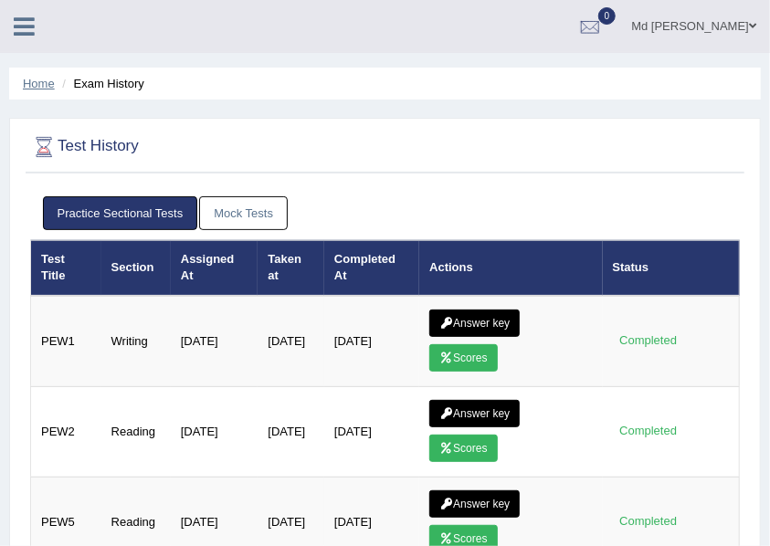
click at [52, 86] on link "Home" at bounding box center [39, 84] width 32 height 14
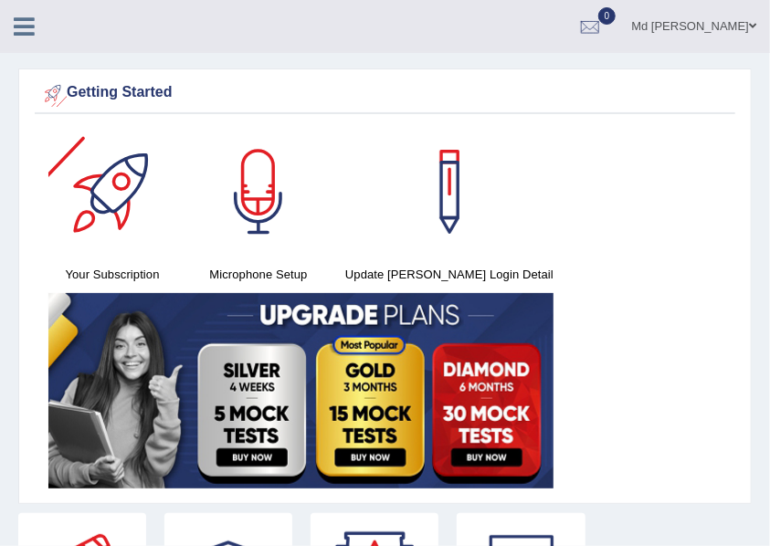
click at [27, 27] on icon at bounding box center [24, 27] width 21 height 24
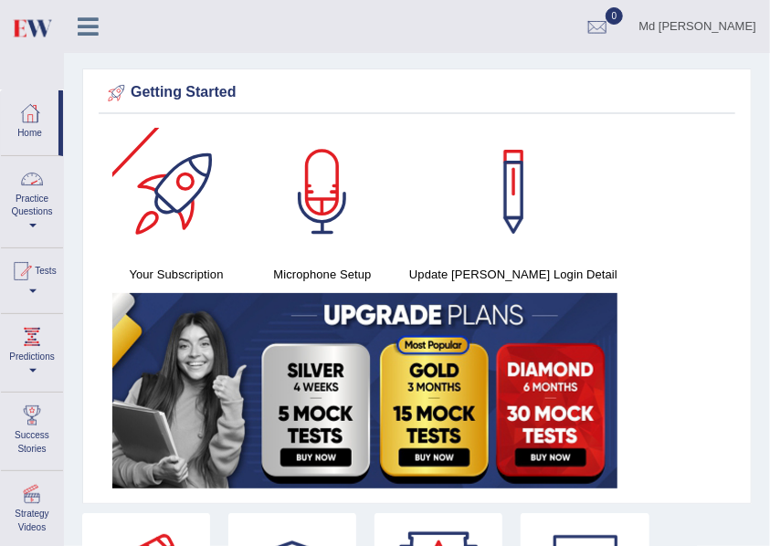
click at [39, 183] on div at bounding box center [31, 178] width 27 height 27
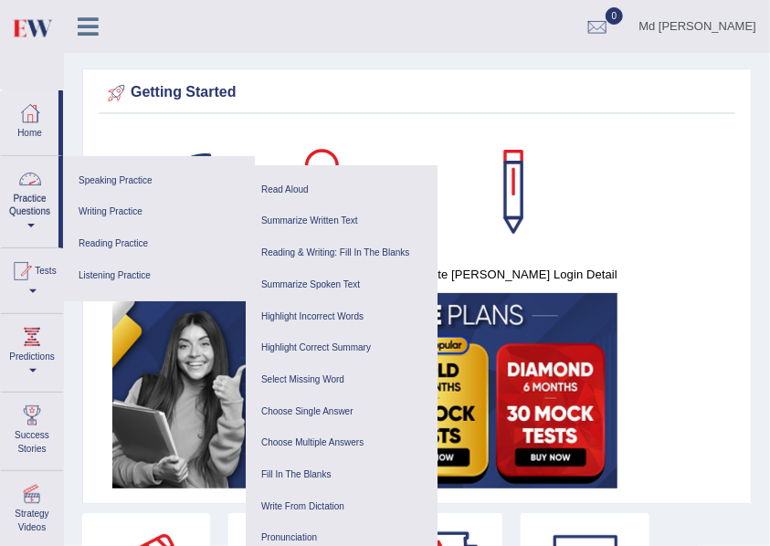
click at [35, 210] on link "Practice Questions" at bounding box center [30, 199] width 58 height 86
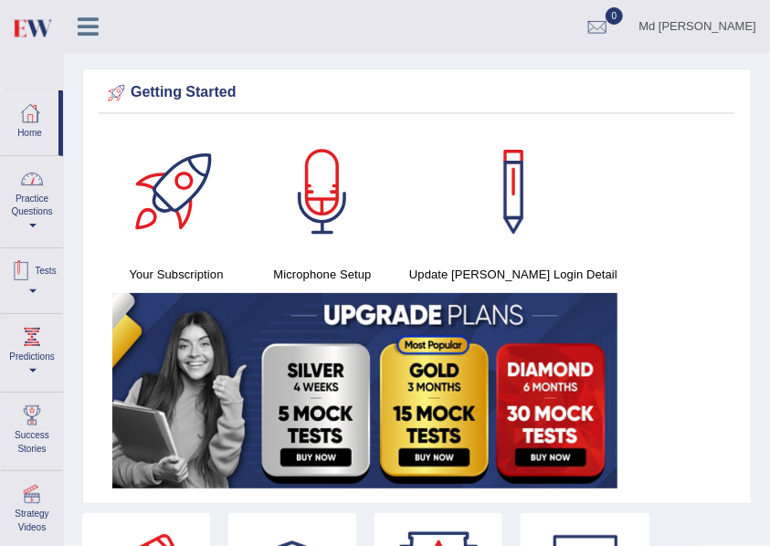
click at [35, 283] on div at bounding box center [20, 270] width 27 height 27
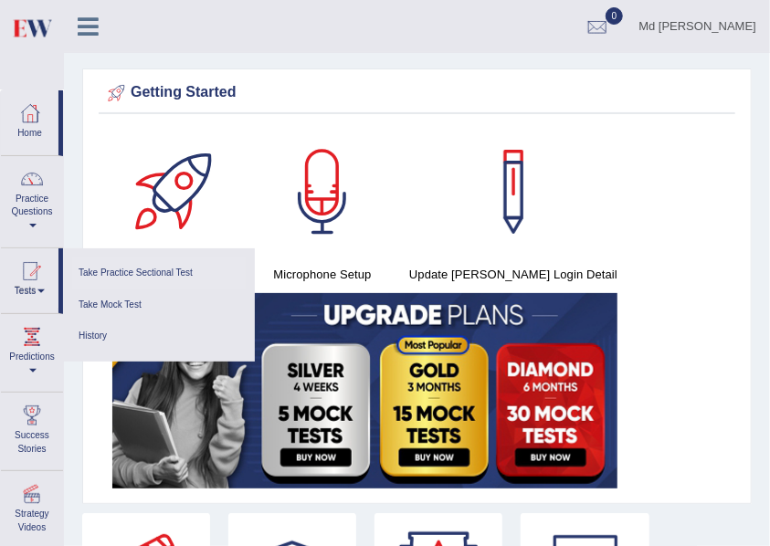
click at [137, 270] on link "Take Practice Sectional Test" at bounding box center [158, 273] width 173 height 32
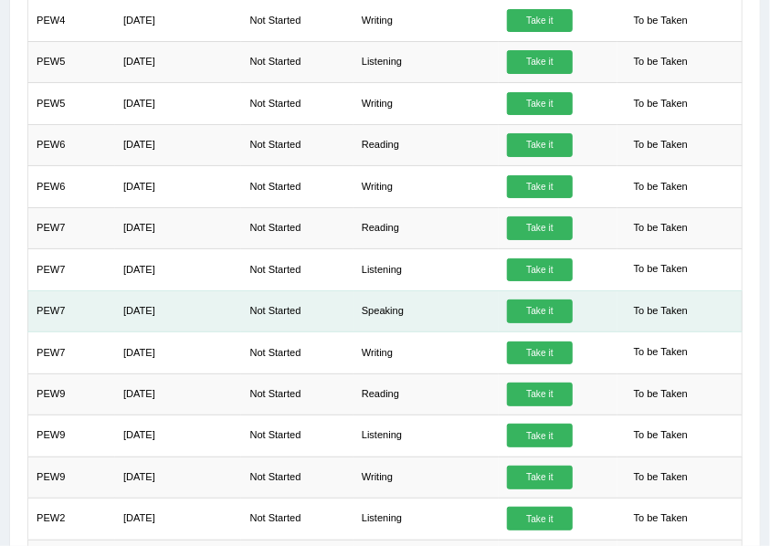
click at [557, 305] on link "Take it" at bounding box center [540, 311] width 66 height 24
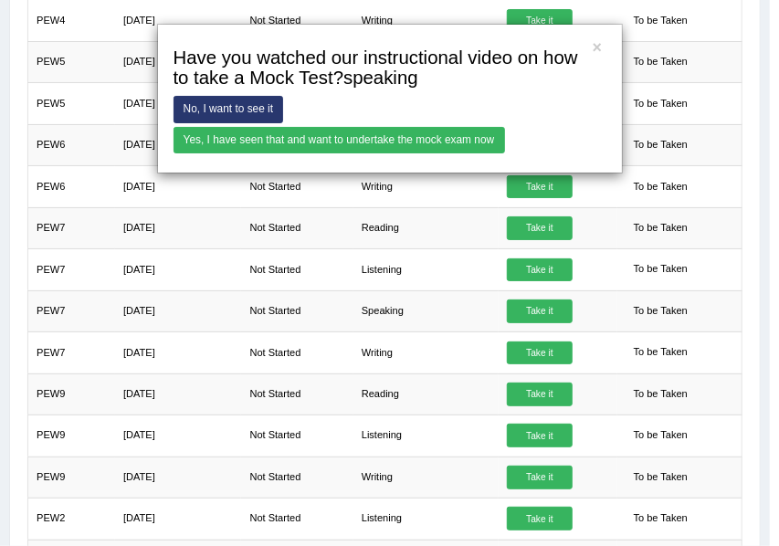
click at [387, 124] on div "× Have you watched our instructional video on how to take a Mock Test?speaking …" at bounding box center [390, 99] width 466 height 151
click at [393, 133] on link "Yes, I have seen that and want to undertake the mock exam now" at bounding box center [338, 140] width 331 height 26
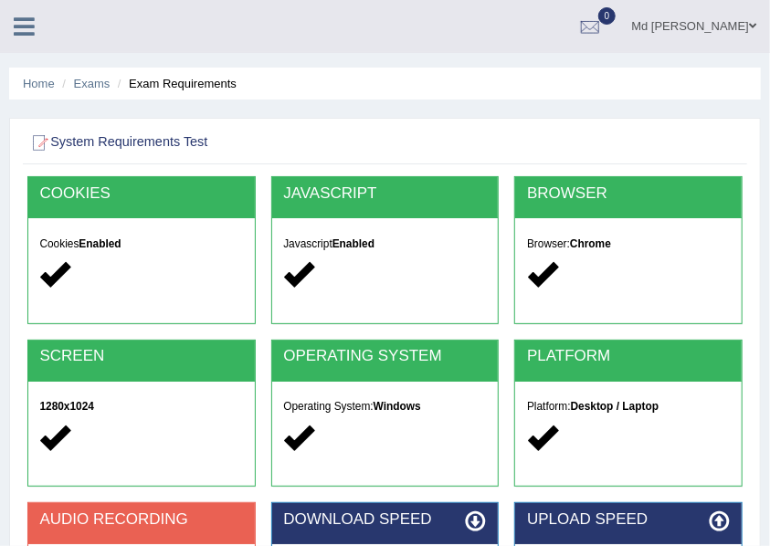
scroll to position [365, 0]
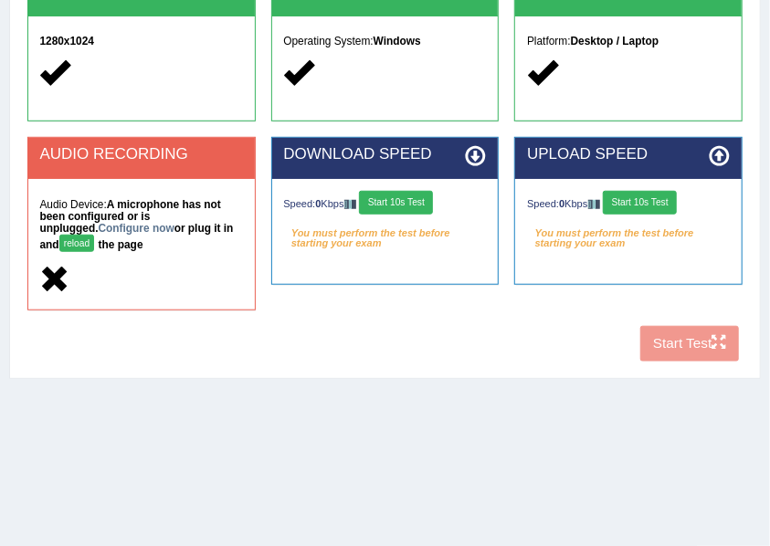
click at [391, 206] on button "Start 10s Test" at bounding box center [396, 203] width 74 height 24
click at [95, 235] on button "reload" at bounding box center [77, 243] width 36 height 17
click at [441, 204] on div "Speed: 0 Kbps Start 10s Test" at bounding box center [384, 204] width 203 height 27
click at [95, 235] on button "reload" at bounding box center [77, 243] width 36 height 17
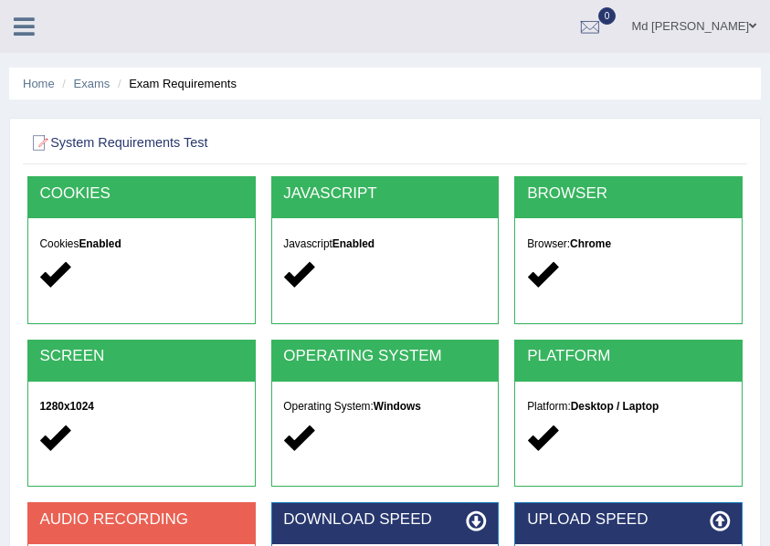
scroll to position [365, 0]
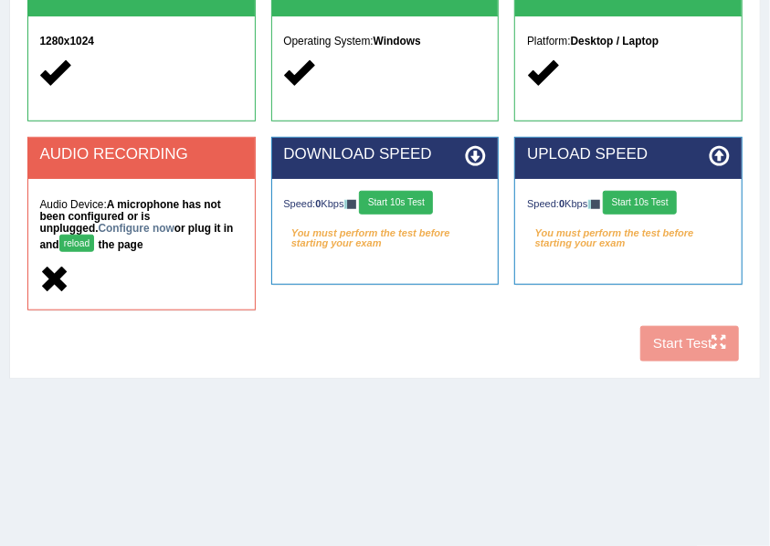
click at [406, 197] on button "Start 10s Test" at bounding box center [396, 203] width 74 height 24
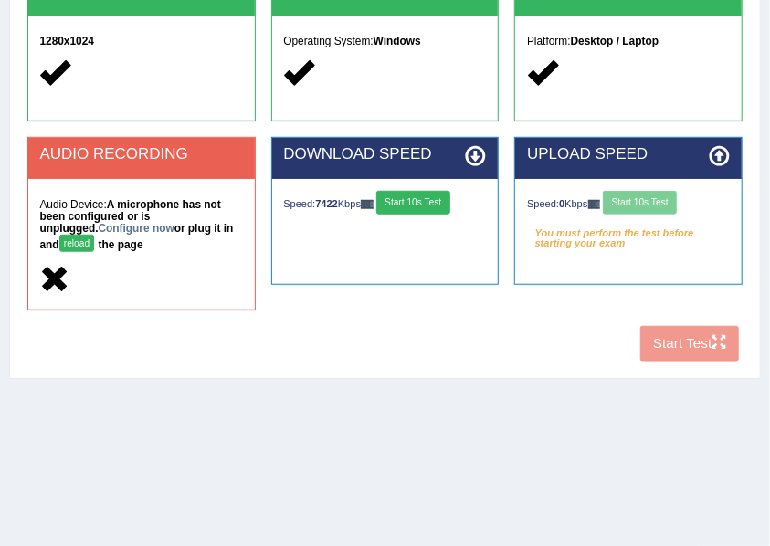
click at [643, 199] on div "Speed: 0 Kbps Start 10s Test" at bounding box center [628, 204] width 203 height 27
click at [650, 199] on button "Start 10s Test" at bounding box center [639, 203] width 74 height 24
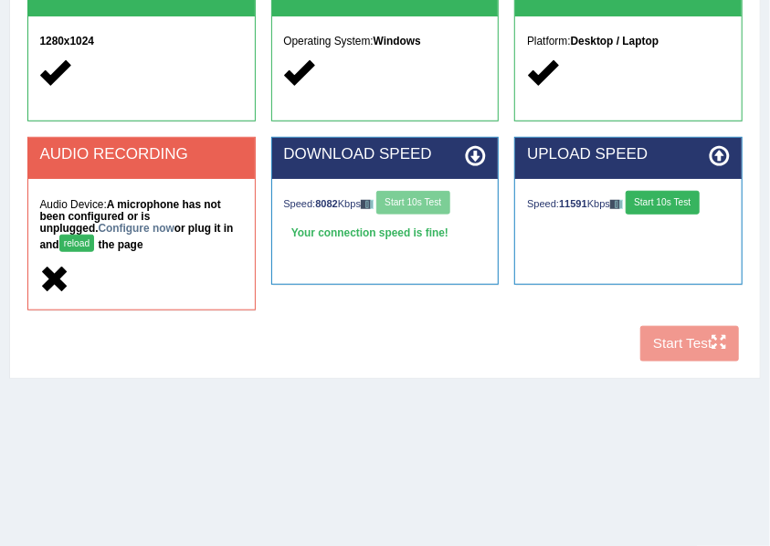
click at [650, 199] on button "Start 10s Test" at bounding box center [662, 203] width 74 height 24
click at [668, 196] on button "Start 10s Test" at bounding box center [662, 203] width 74 height 24
click at [214, 221] on h5 "Audio Device: A microphone has not been configured or is unplugged. Configure n…" at bounding box center [140, 228] width 203 height 58
click at [219, 242] on h5 "Audio Device: A microphone has not been configured or is unplugged. Configure n…" at bounding box center [140, 228] width 203 height 58
click at [95, 235] on button "reload" at bounding box center [77, 243] width 36 height 17
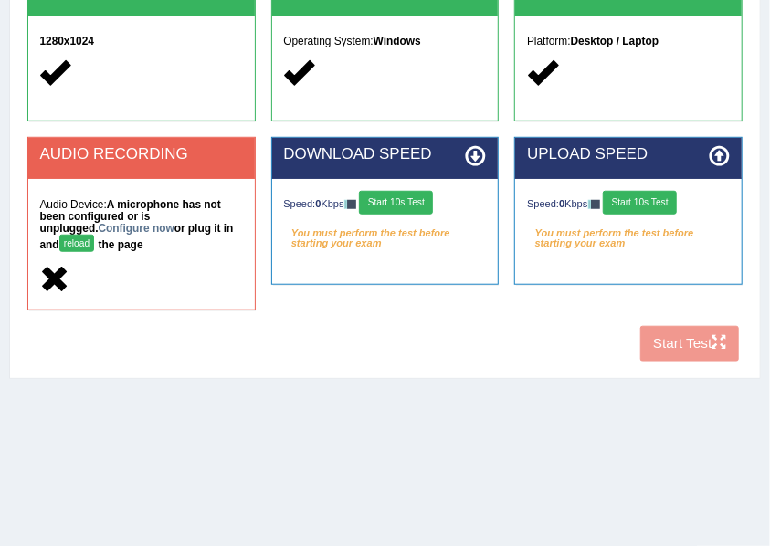
click at [694, 336] on div "COOKIES Cookies Enabled JAVASCRIPT Javascript Enabled BROWSER Browser: Chrome S…" at bounding box center [384, 90] width 723 height 559
click at [652, 201] on button "Start 10s Test" at bounding box center [639, 203] width 74 height 24
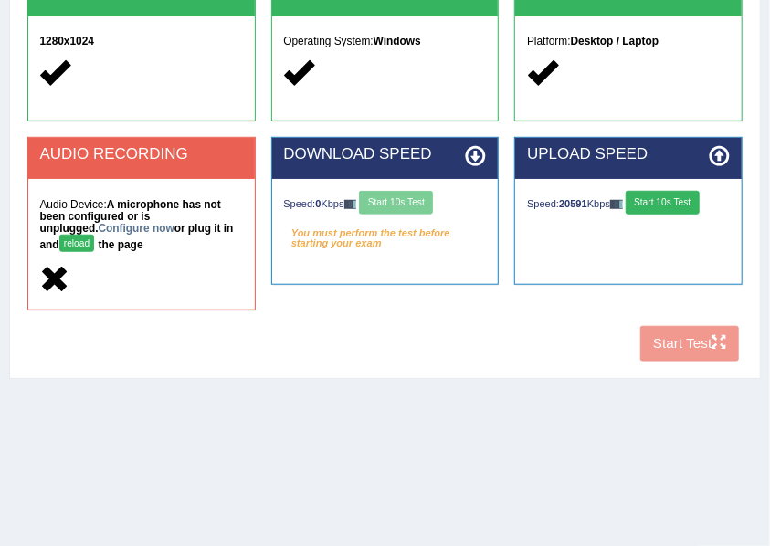
click at [390, 213] on div "Speed: 0 Kbps Start 10s Test" at bounding box center [384, 204] width 203 height 27
click at [400, 203] on button "Start 10s Test" at bounding box center [396, 203] width 74 height 24
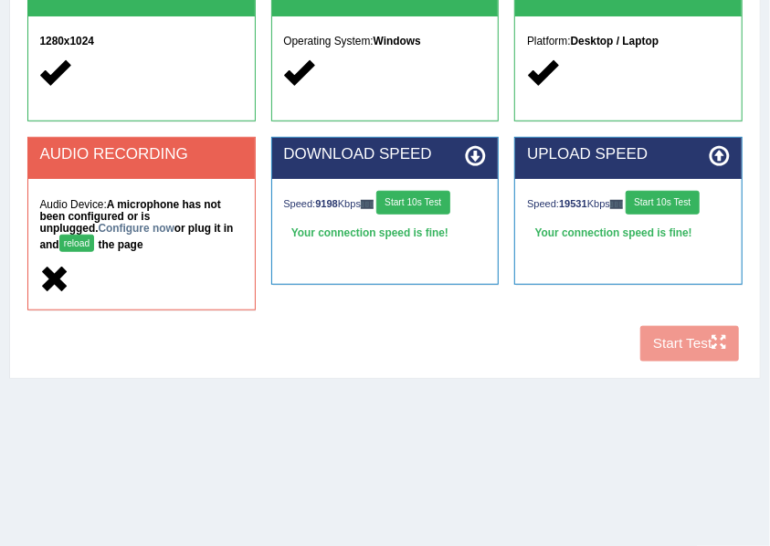
click at [95, 235] on button "reload" at bounding box center [77, 243] width 36 height 17
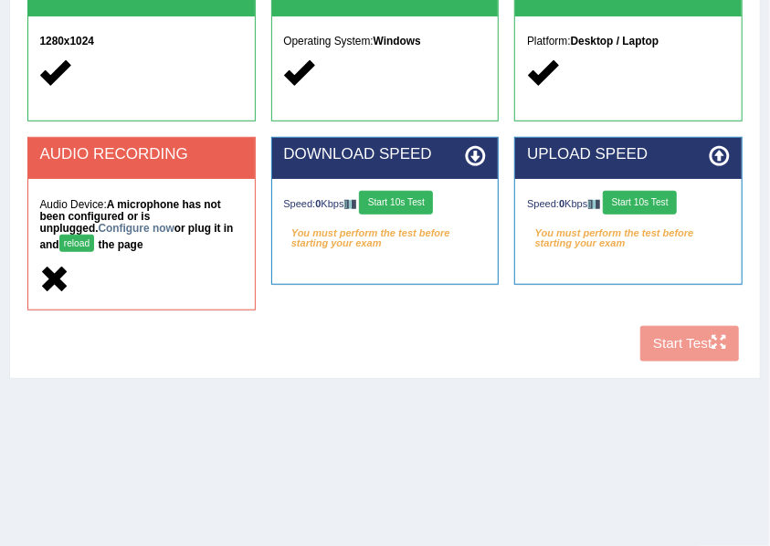
click at [655, 333] on div "COOKIES Cookies Enabled JAVASCRIPT Javascript Enabled BROWSER Browser: Chrome S…" at bounding box center [384, 90] width 723 height 559
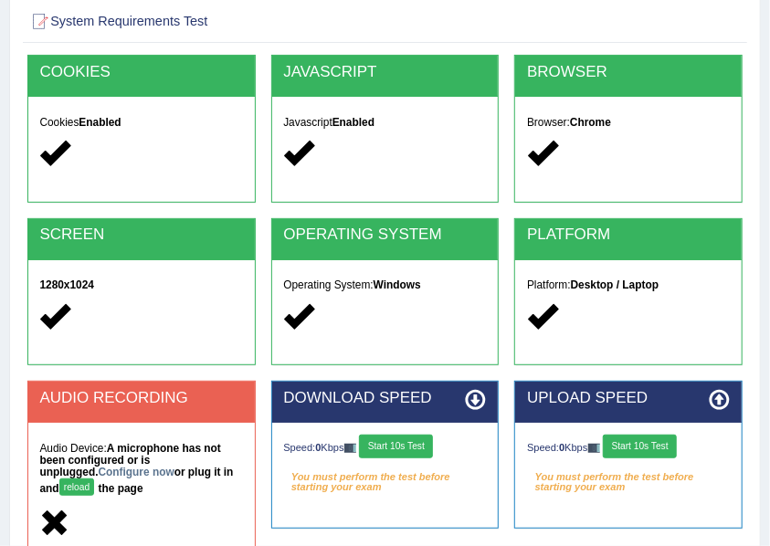
scroll to position [413, 0]
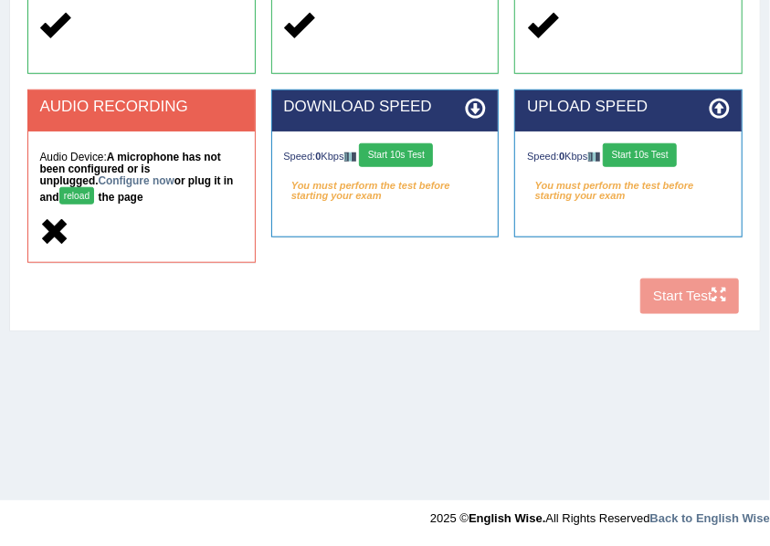
click at [95, 187] on button "reload" at bounding box center [77, 195] width 36 height 17
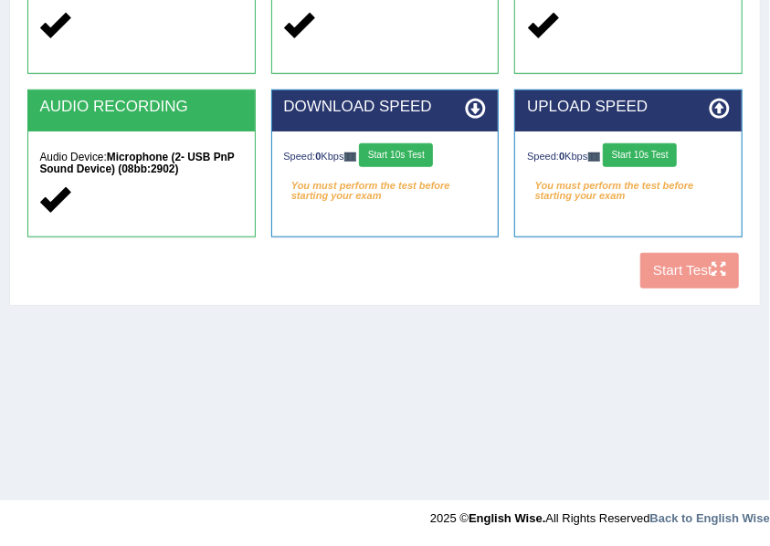
click at [641, 161] on button "Start 10s Test" at bounding box center [639, 155] width 74 height 24
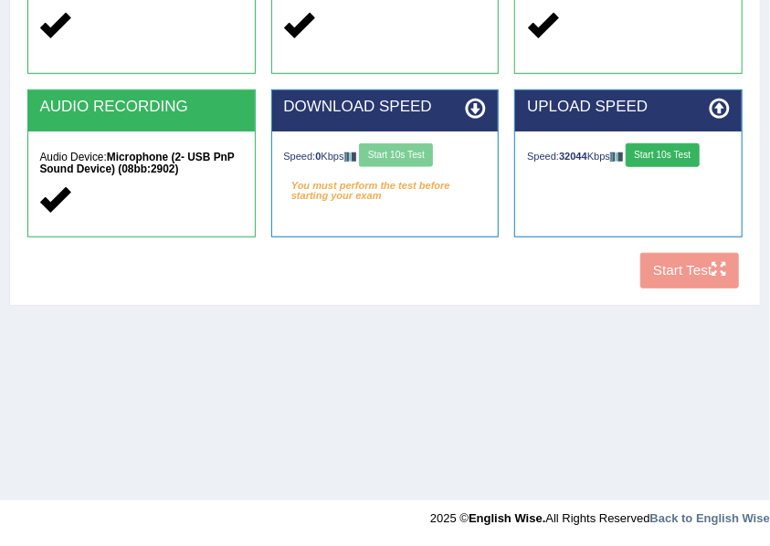
click at [407, 161] on div "Speed: 0 Kbps Start 10s Test" at bounding box center [384, 156] width 203 height 27
click at [424, 159] on button "Start 10s Test" at bounding box center [396, 155] width 74 height 24
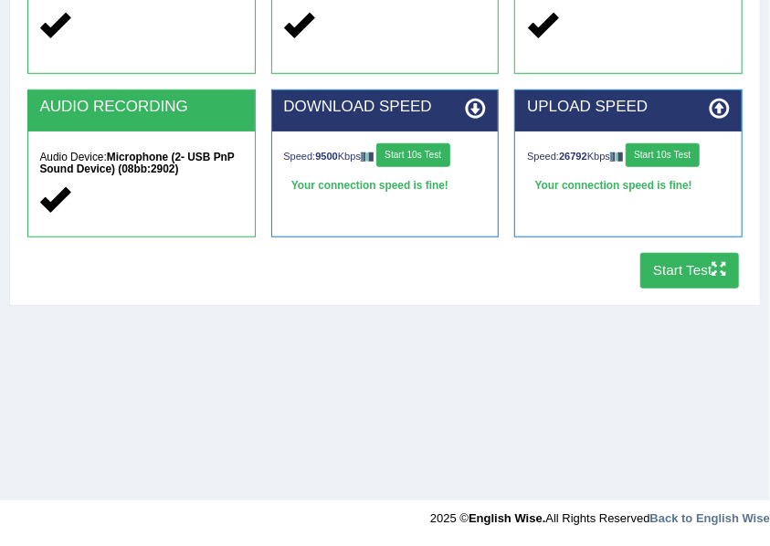
click at [703, 257] on button "Start Test" at bounding box center [690, 271] width 100 height 36
